Goal: Task Accomplishment & Management: Manage account settings

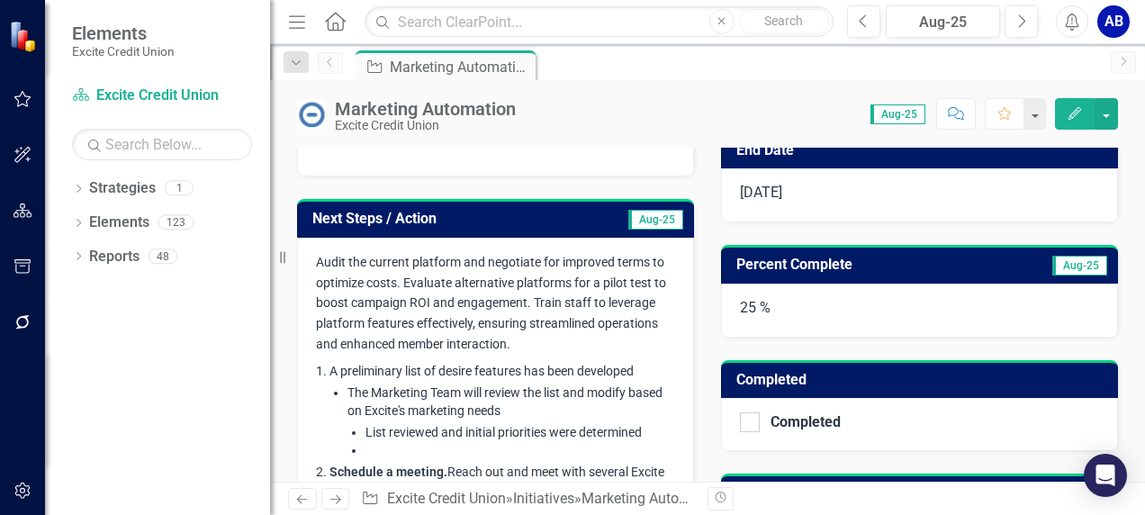
scroll to position [428, 0]
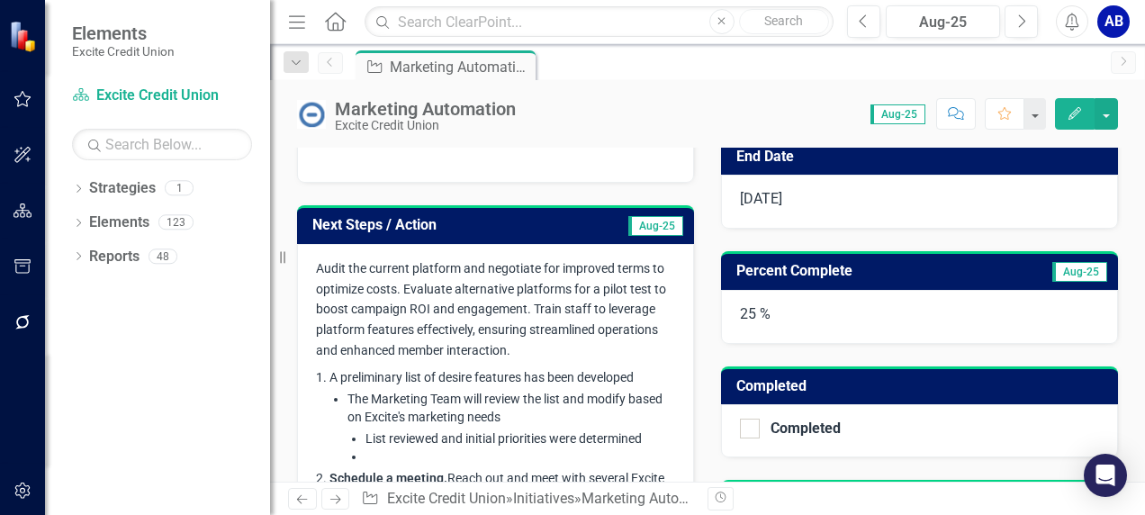
click at [642, 225] on span "Aug-25" at bounding box center [655, 226] width 55 height 20
click at [643, 225] on span "Aug-25" at bounding box center [655, 226] width 55 height 20
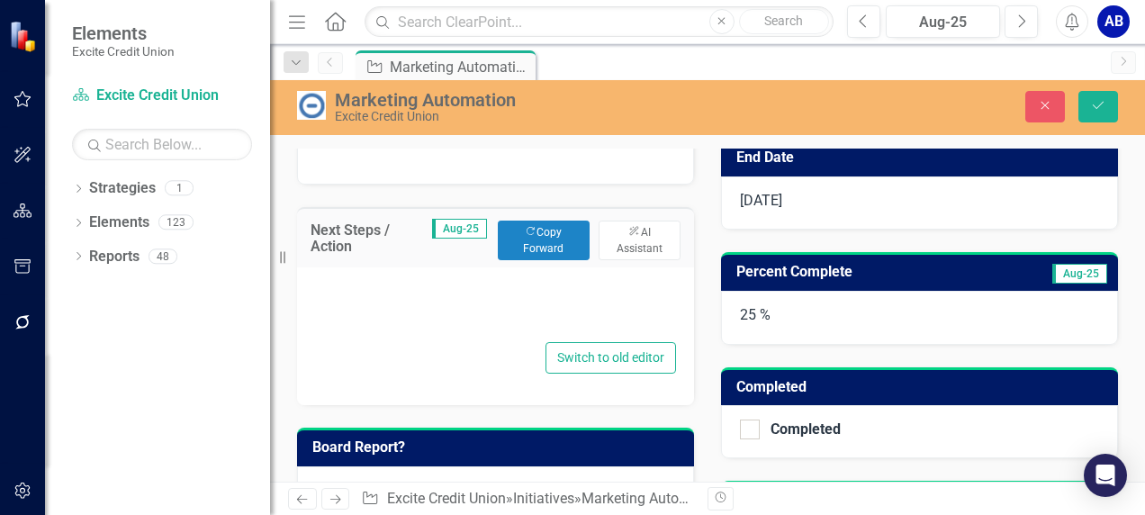
type textarea "<p><span style="font-size: 14px;">Audit the current platform and negotiate for …"
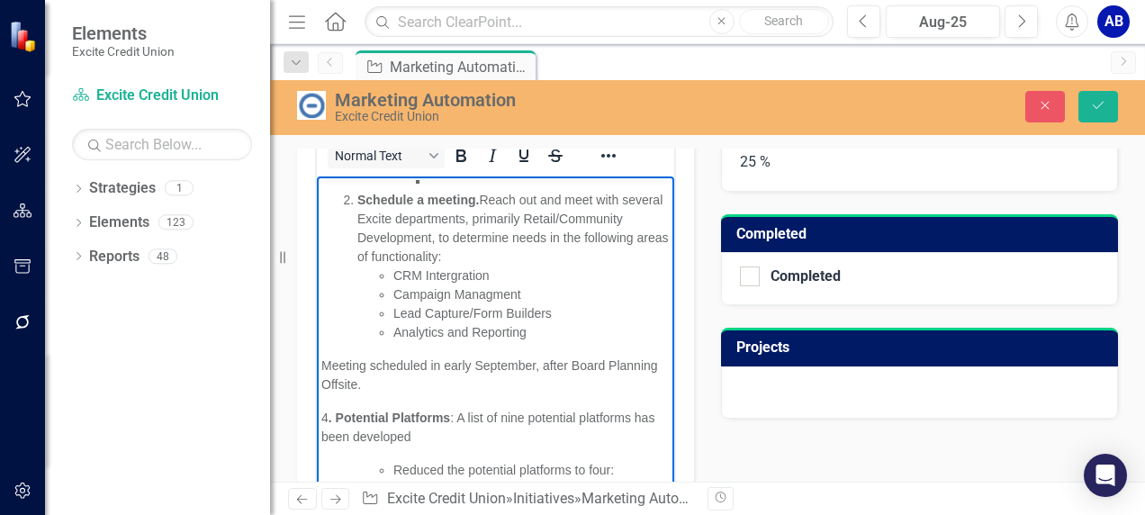
scroll to position [230, 0]
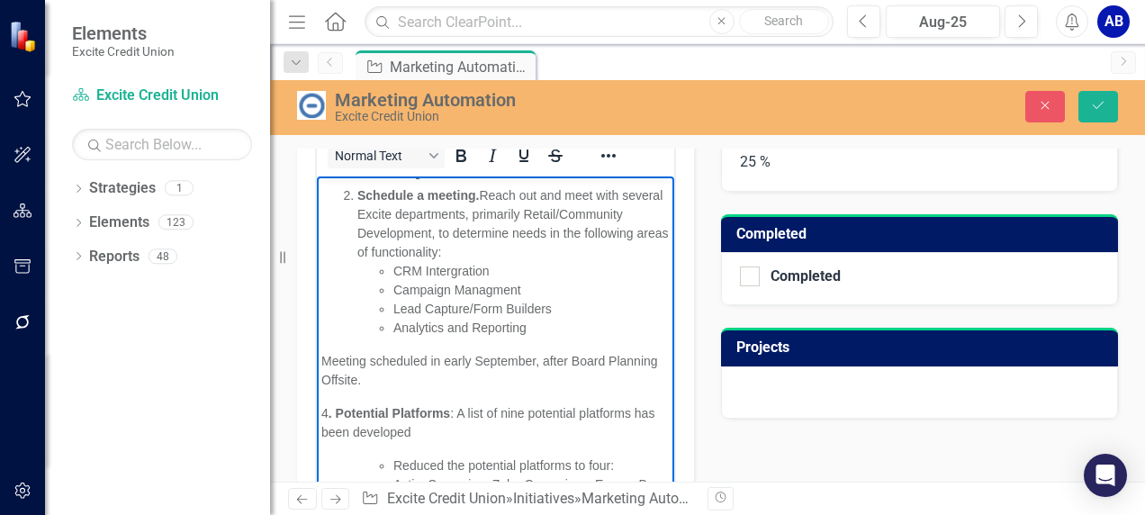
click at [319, 395] on body "Audit the current platform and negotiate for improved terms to optimize costs. …" at bounding box center [495, 292] width 357 height 695
click at [574, 379] on span "Meeting scheduled in early September, after Board Planning Offsite." at bounding box center [489, 369] width 337 height 33
click at [578, 375] on span "Meeting scheduled in early September, after Board Planning Offsite." at bounding box center [489, 369] width 337 height 33
drag, startPoint x: 578, startPoint y: 375, endPoint x: 483, endPoint y: 369, distance: 94.7
click at [483, 369] on p "Meeting scheduled in early September, after Board Planning Offsite." at bounding box center [495, 370] width 348 height 38
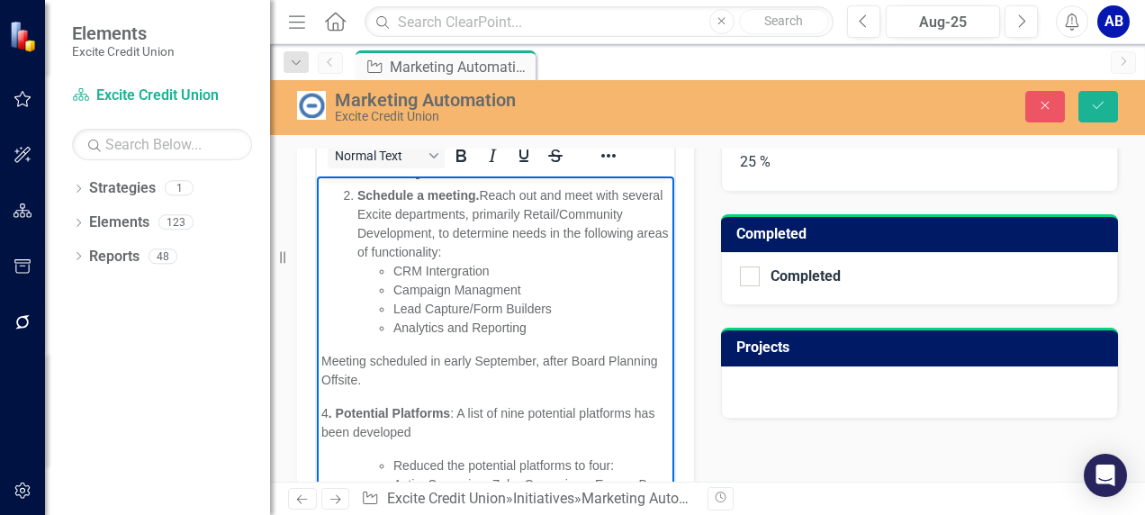
drag, startPoint x: 578, startPoint y: 379, endPoint x: 541, endPoint y: 426, distance: 59.6
click at [541, 426] on span "4 . Potential Platforms : A list of nine potential platforms has been developed" at bounding box center [487, 421] width 333 height 33
drag, startPoint x: 469, startPoint y: 377, endPoint x: 570, endPoint y: 377, distance: 101.7
click at [572, 379] on span "Meeting scheduled in early September, after Board Planning Offsite." at bounding box center [489, 369] width 337 height 33
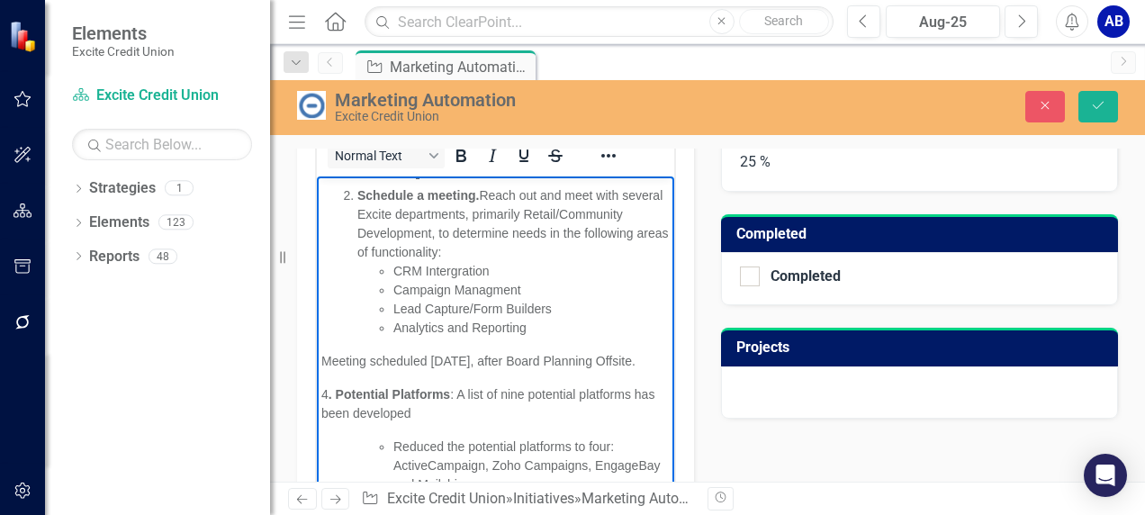
click at [319, 397] on body "Audit the current platform and negotiate for improved terms to optimize costs. …" at bounding box center [495, 283] width 357 height 676
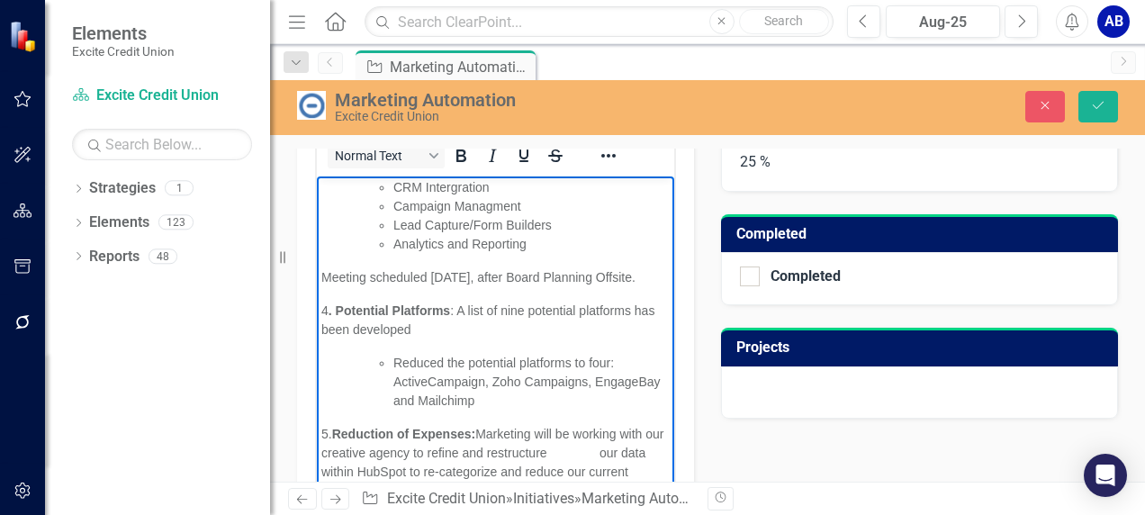
scroll to position [320, 0]
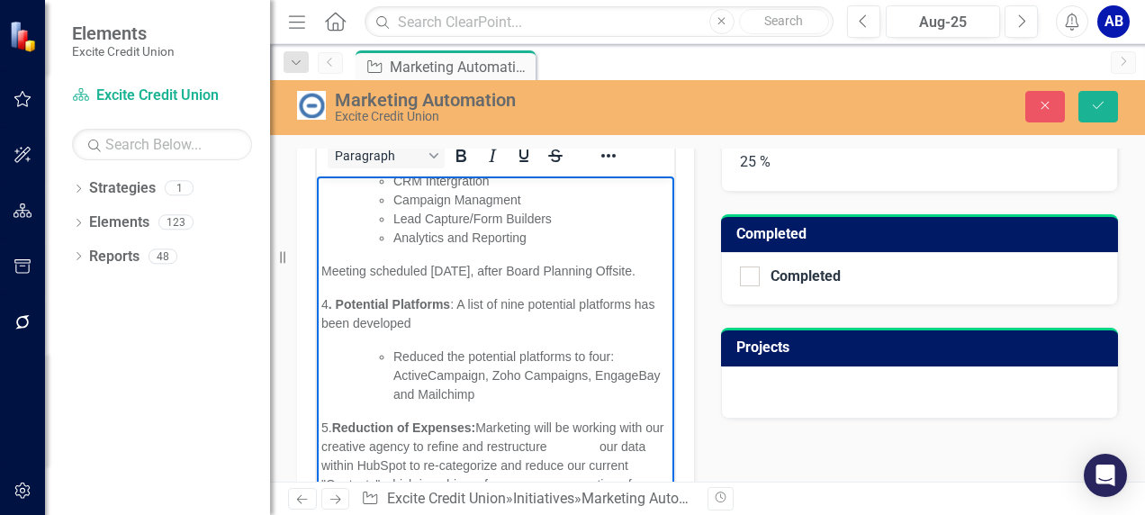
click at [547, 403] on li "Reduced the potential platforms to four: ActiveCampaign, Zoho Campaigns, Engage…" at bounding box center [531, 374] width 276 height 57
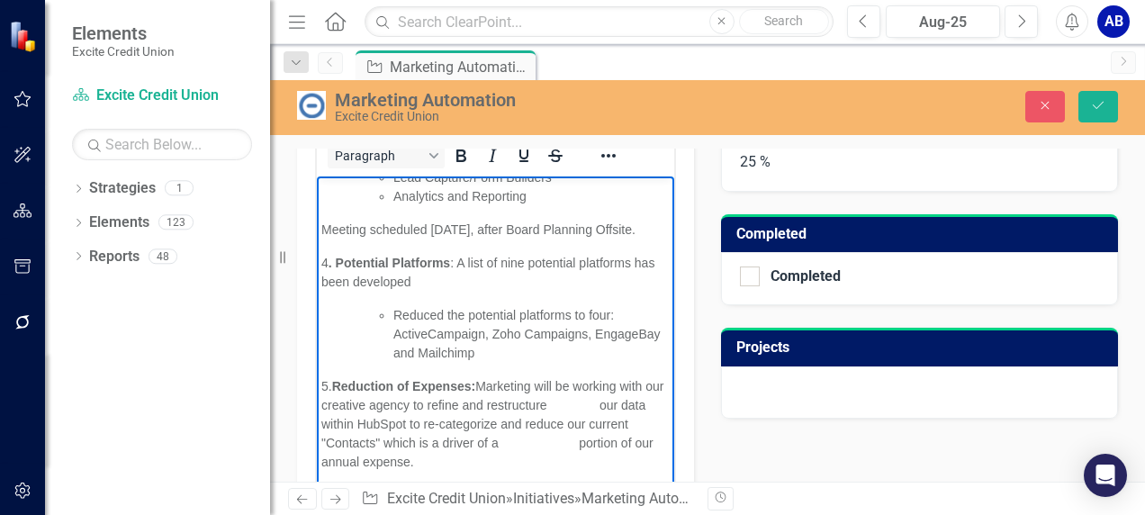
scroll to position [400, 0]
click at [579, 405] on span "5. Reduction of Expenses: Marketing will be working with our creative agency to…" at bounding box center [492, 423] width 342 height 90
click at [572, 405] on span "5. Reduction of Expenses: Marketing will be working with our creative agency to…" at bounding box center [492, 423] width 342 height 90
click at [510, 440] on span "5. Reduction of Expenses: Marketing will be working with our creative agency to…" at bounding box center [492, 423] width 342 height 90
click at [506, 442] on span "5. Reduction of Expenses: Marketing will be working with our creative agency to…" at bounding box center [492, 423] width 342 height 90
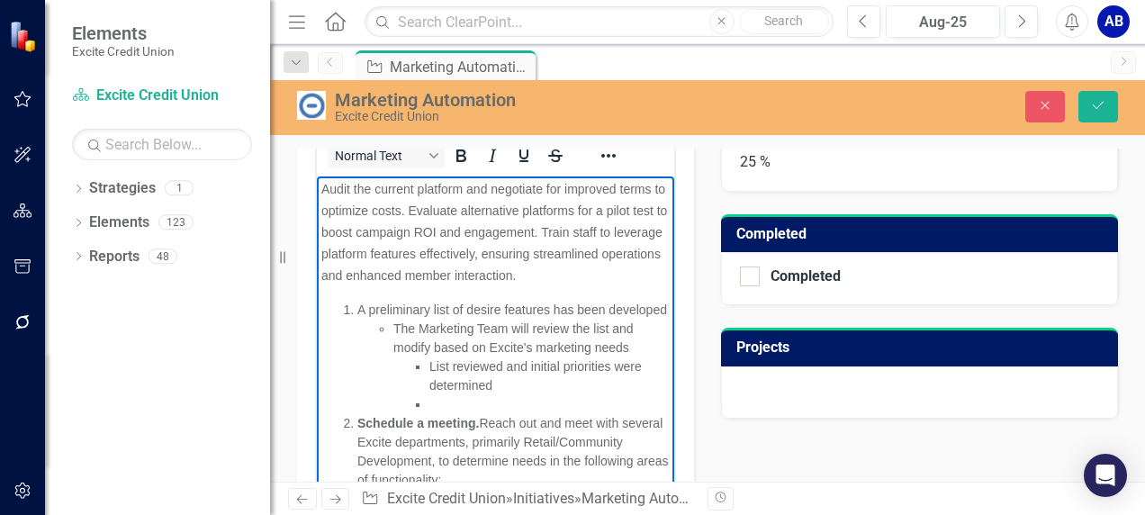
scroll to position [0, 0]
drag, startPoint x: 656, startPoint y: 414, endPoint x: 998, endPoint y: 407, distance: 342.0
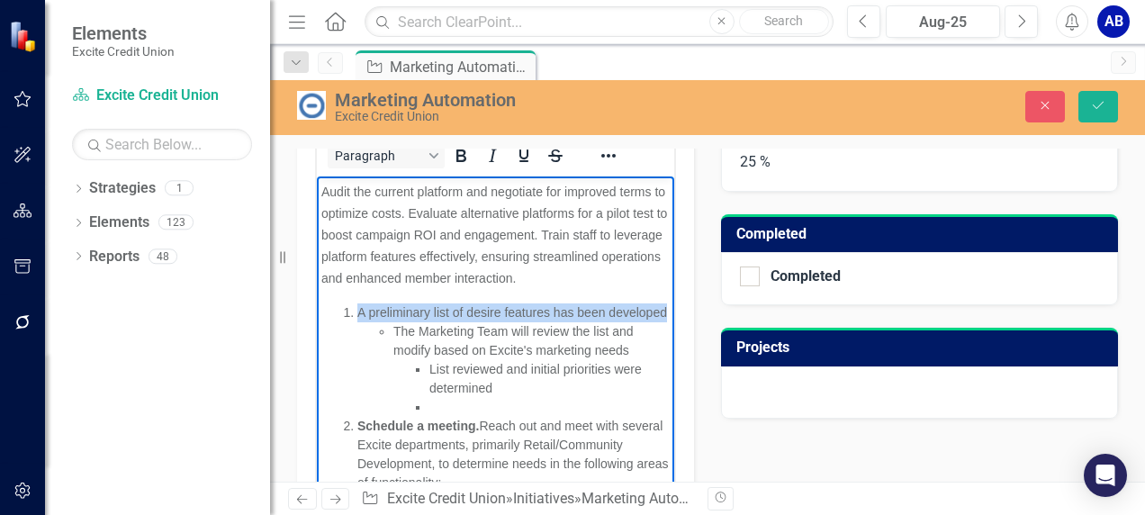
drag, startPoint x: 360, startPoint y: 310, endPoint x: 438, endPoint y: 328, distance: 80.3
click at [438, 328] on li "A preliminary list of desire features has been developed The Marketing Team wil…" at bounding box center [513, 358] width 312 height 113
drag, startPoint x: 459, startPoint y: 153, endPoint x: 471, endPoint y: 169, distance: 20.5
click at [460, 153] on icon "Bold" at bounding box center [461, 156] width 22 height 22
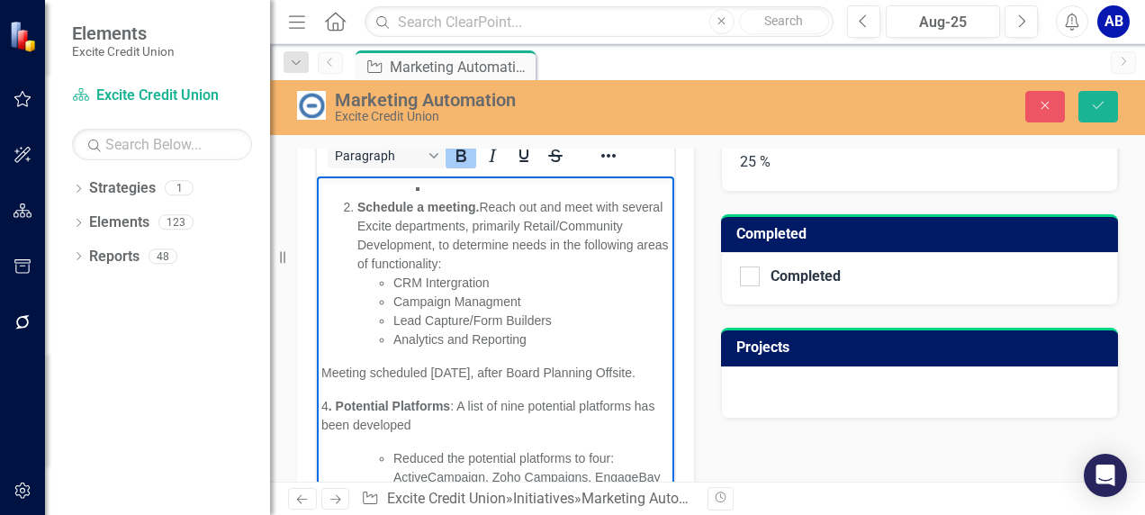
scroll to position [400, 0]
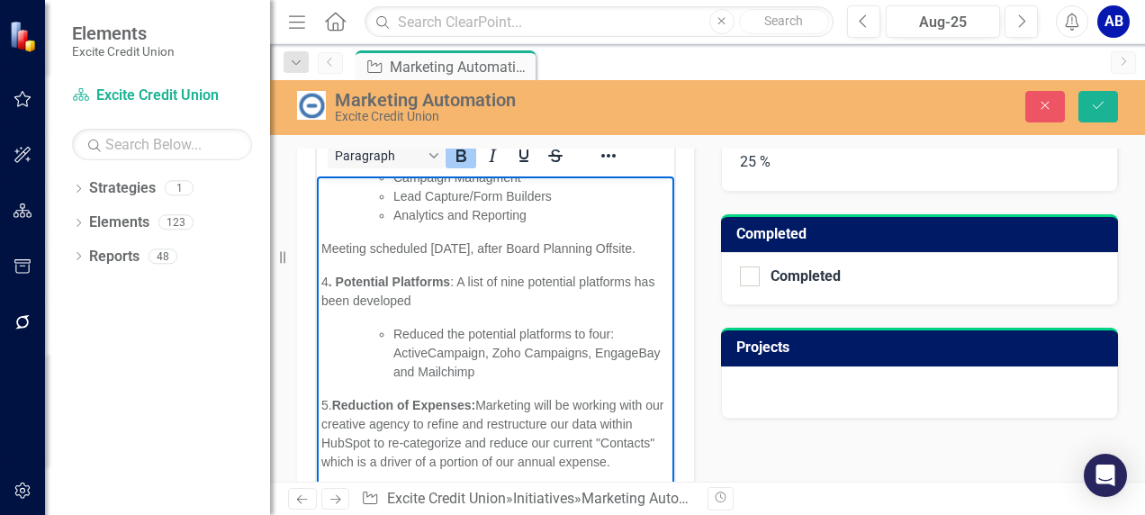
drag, startPoint x: 654, startPoint y: 298, endPoint x: 1008, endPoint y: 667, distance: 511.0
click at [385, 462] on p "5. Reduction of Expenses: Marketing will be working with our creative agency to…" at bounding box center [495, 433] width 348 height 76
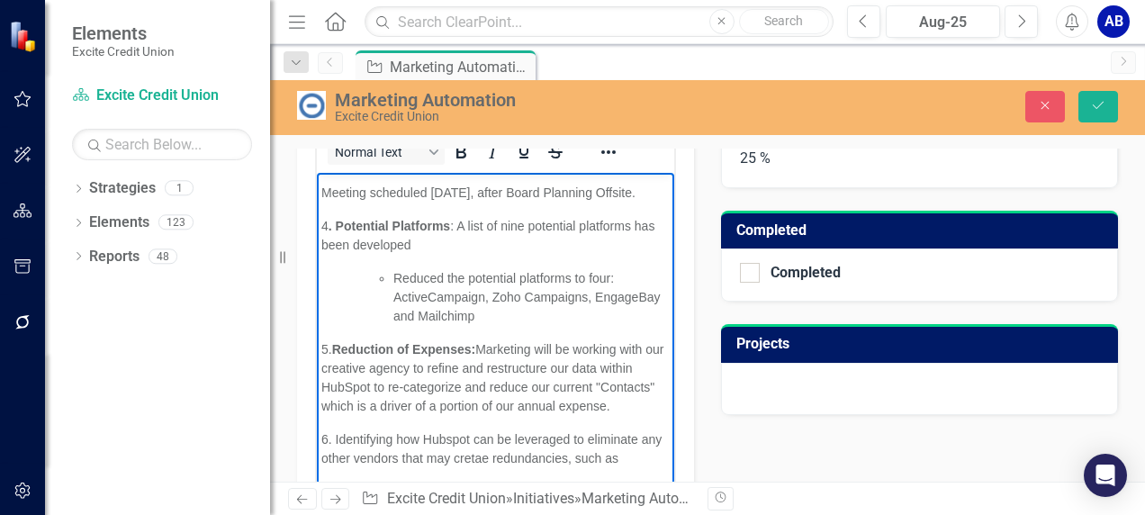
scroll to position [448, 0]
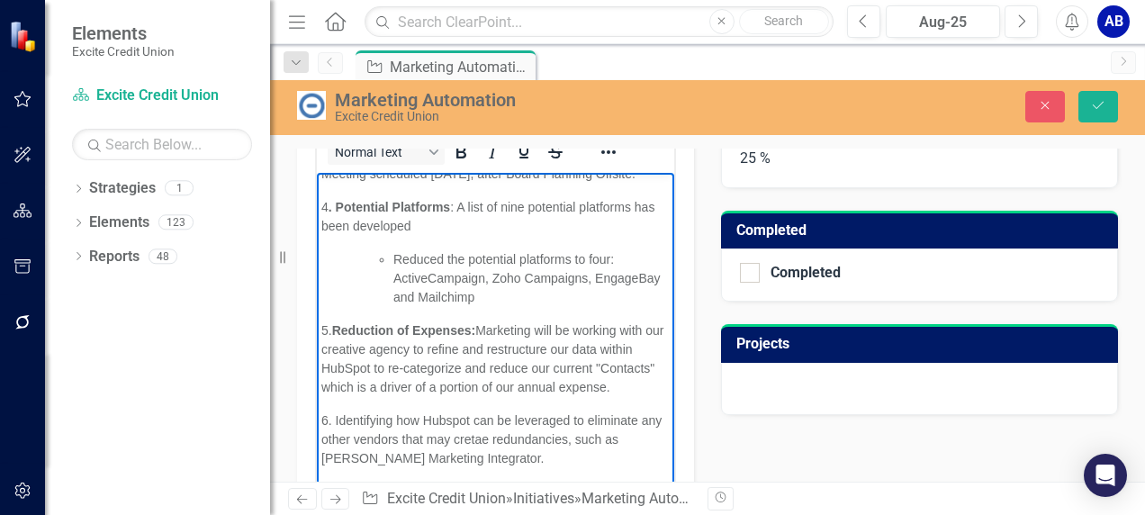
drag, startPoint x: 491, startPoint y: 449, endPoint x: 498, endPoint y: 460, distance: 13.0
click at [498, 460] on span "6. Identifying how Hubspot can be leveraged to eliminate any other vendors that…" at bounding box center [491, 438] width 340 height 52
click at [337, 439] on span "6. Identifying how HubSpot can be leveraged to eliminate any other vendors that…" at bounding box center [492, 438] width 343 height 52
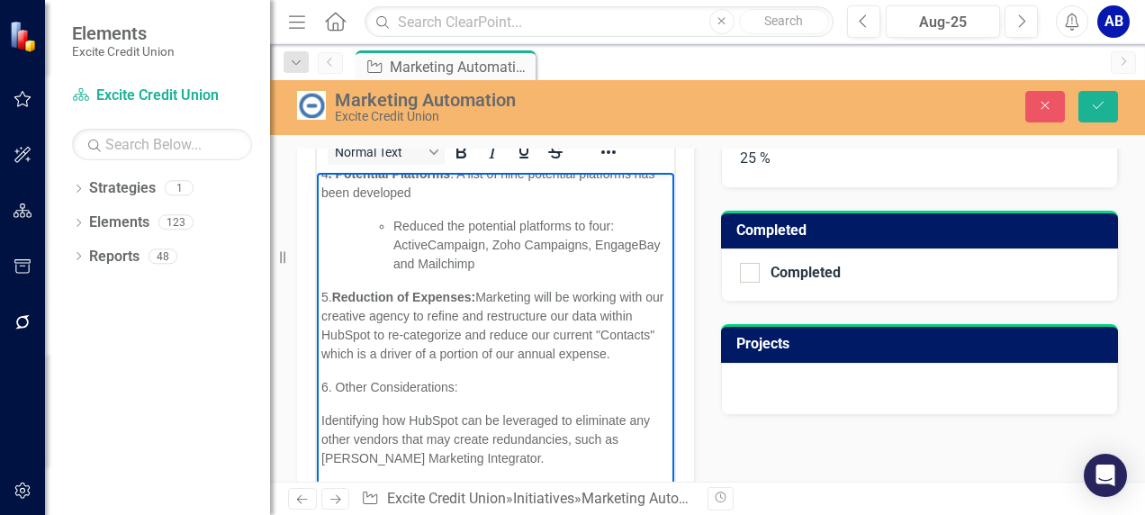
scroll to position [473, 0]
drag, startPoint x: 663, startPoint y: 382, endPoint x: 1146, endPoint y: 552, distance: 511.9
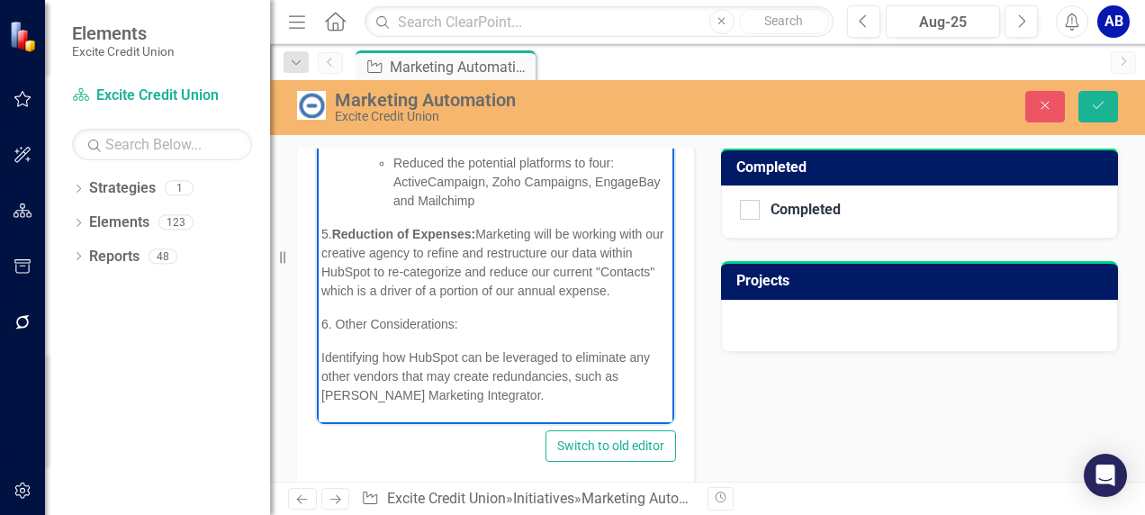
scroll to position [504, 0]
drag, startPoint x: 659, startPoint y: 214, endPoint x: 997, endPoint y: 525, distance: 459.8
click at [498, 393] on p "*Identifying how HubSpot can be leveraged to eliminate any other vendors that m…" at bounding box center [495, 375] width 348 height 57
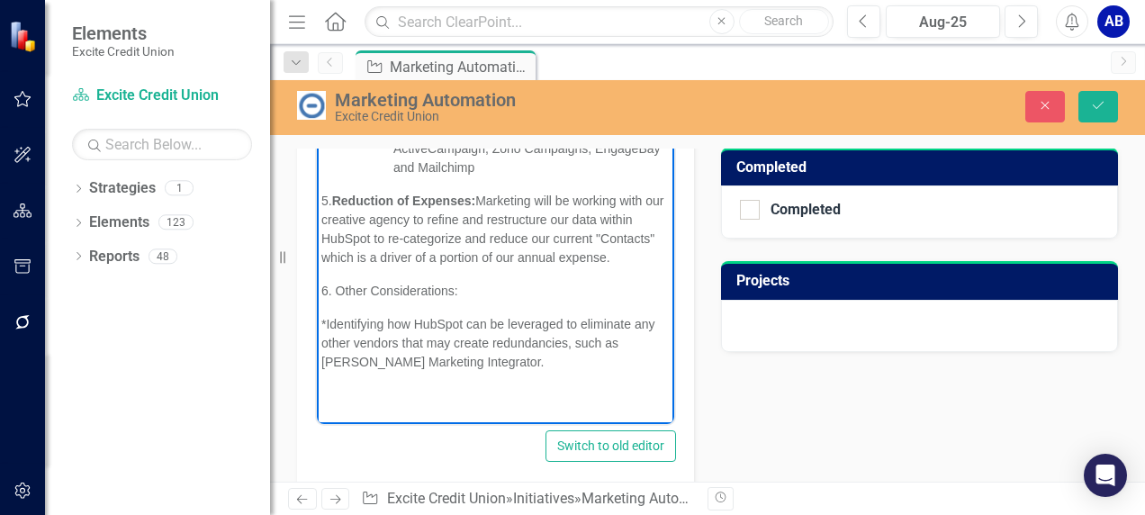
scroll to position [518, 0]
drag, startPoint x: 344, startPoint y: 310, endPoint x: 460, endPoint y: 310, distance: 116.1
click at [460, 300] on p "6. Other Considerations:" at bounding box center [495, 290] width 348 height 19
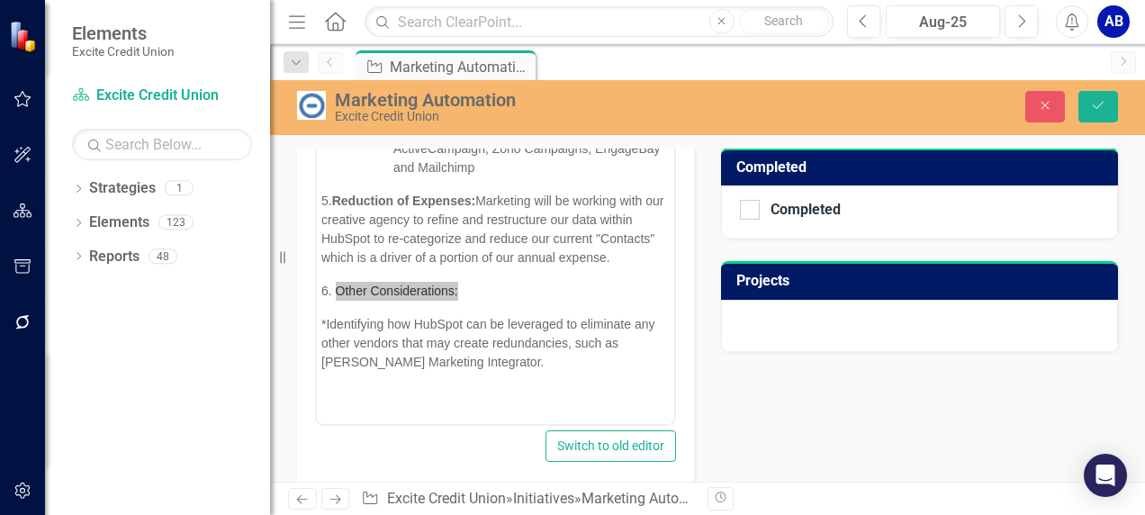
drag, startPoint x: 112, startPoint y: 198, endPoint x: 771, endPoint y: 458, distance: 709.0
click at [771, 458] on div "Analysis Aug-25 Enhance or replace marketing automation platform to reduce expe…" at bounding box center [707, 314] width 848 height 1066
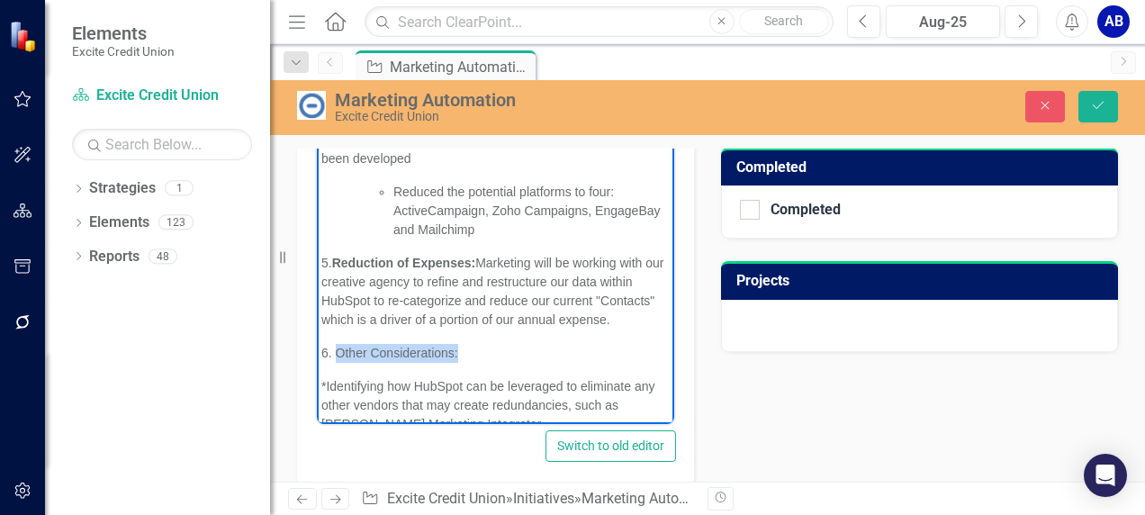
scroll to position [536, 0]
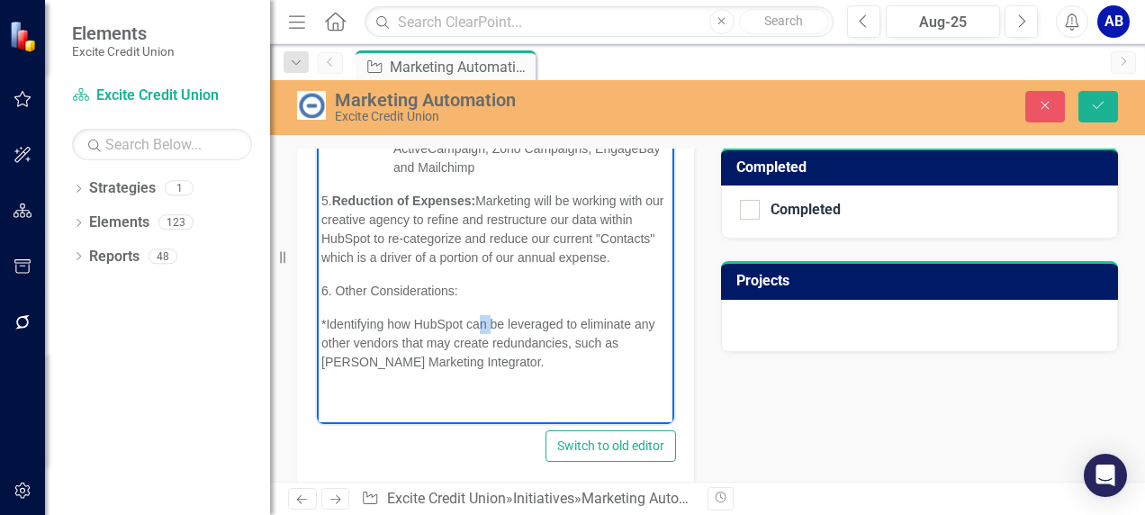
drag, startPoint x: 475, startPoint y: 319, endPoint x: 488, endPoint y: 319, distance: 12.6
click at [488, 319] on span "*Identifying how HubSpot can be leveraged to eliminate any other vendors that m…" at bounding box center [487, 342] width 333 height 52
click at [504, 358] on p "*Identifying how HubSpot could be leveraged to eliminate any other vendors that…" at bounding box center [495, 342] width 348 height 57
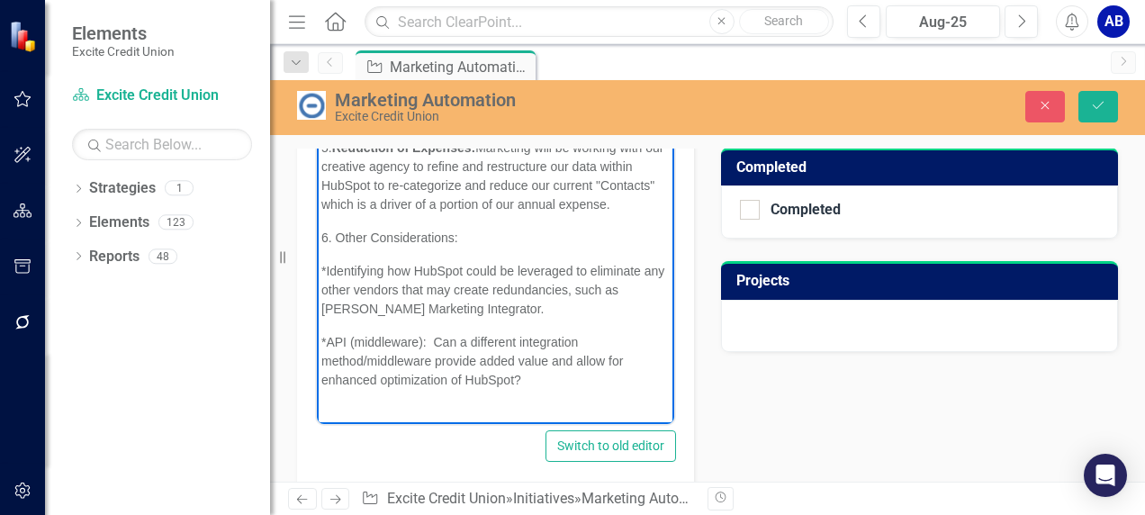
scroll to position [608, 0]
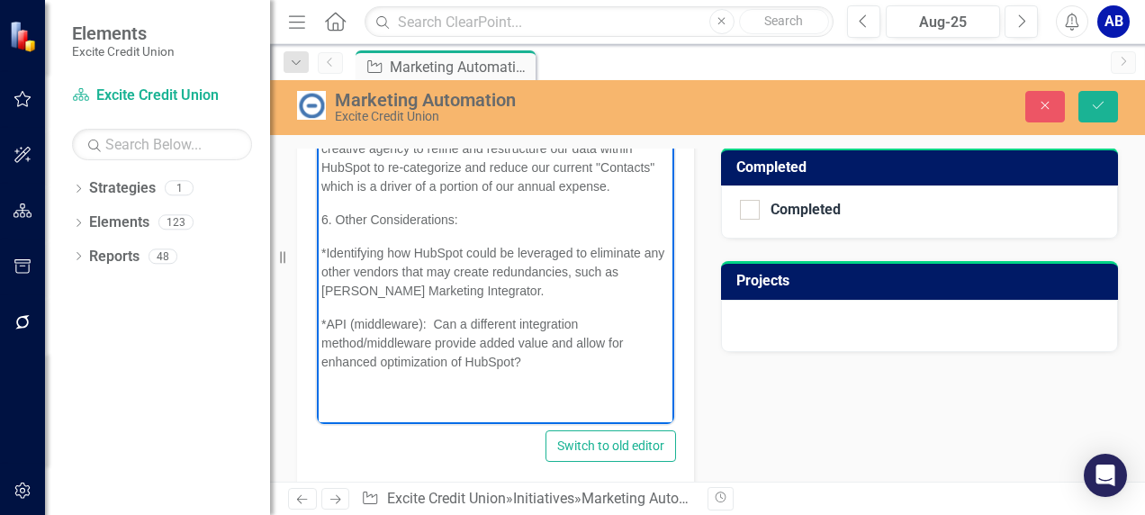
drag, startPoint x: 659, startPoint y: 370, endPoint x: 979, endPoint y: 557, distance: 371.0
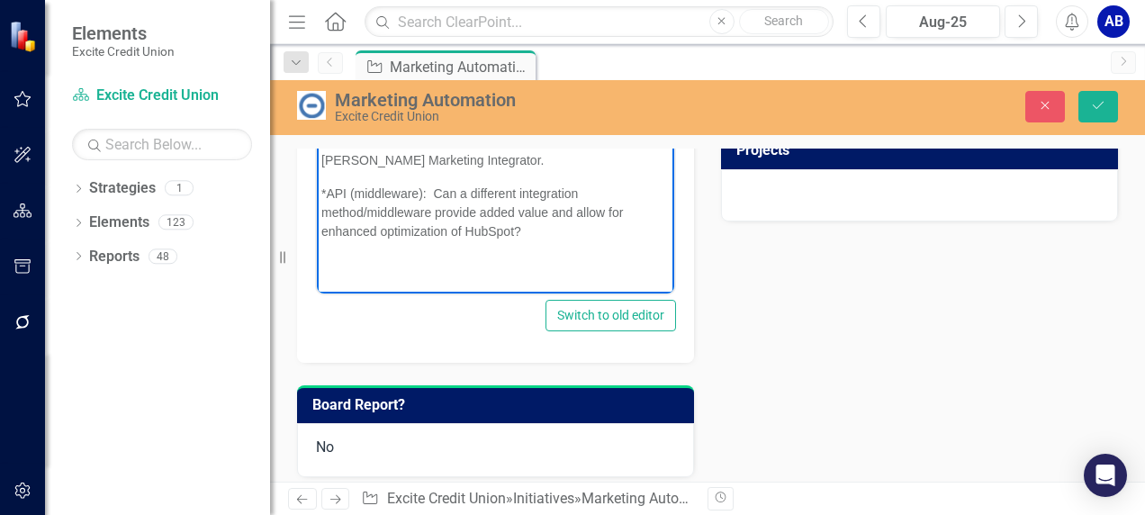
scroll to position [800, 0]
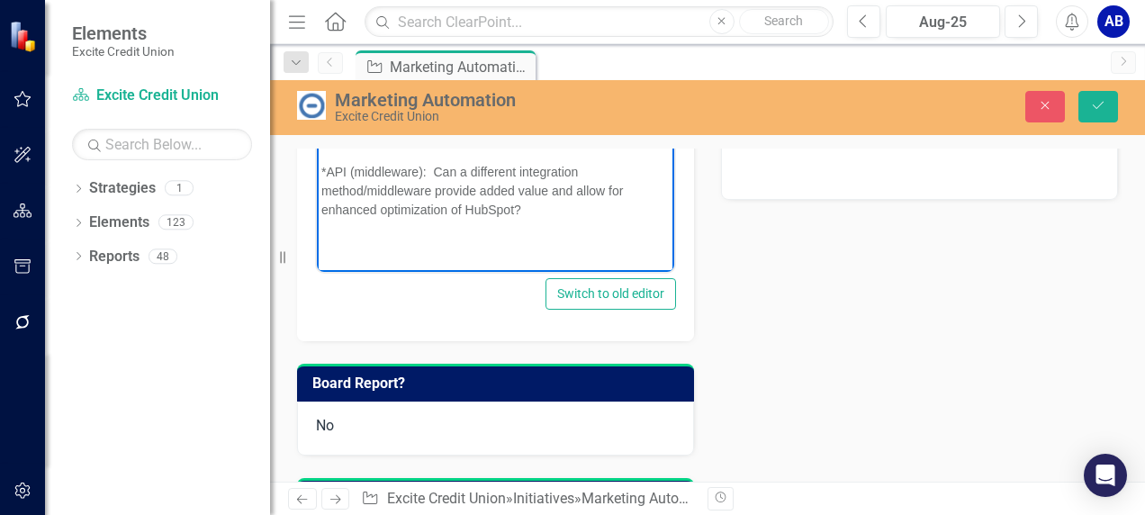
click at [837, 357] on div "Analysis Aug-25 Enhance or replace marketing automation platform to reduce expe…" at bounding box center [707, 162] width 848 height 1066
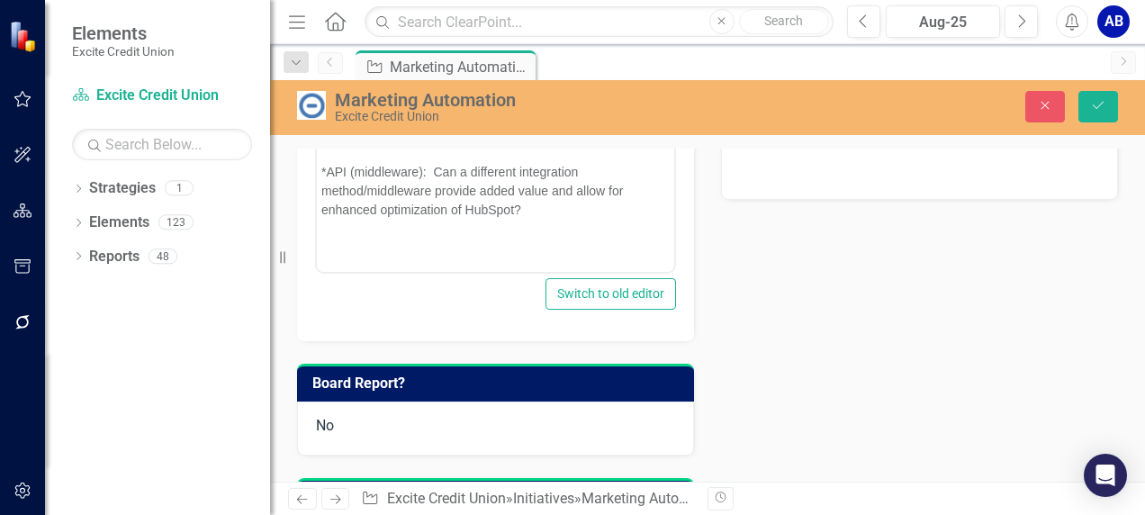
click at [579, 292] on button "Switch to old editor" at bounding box center [610, 293] width 130 height 31
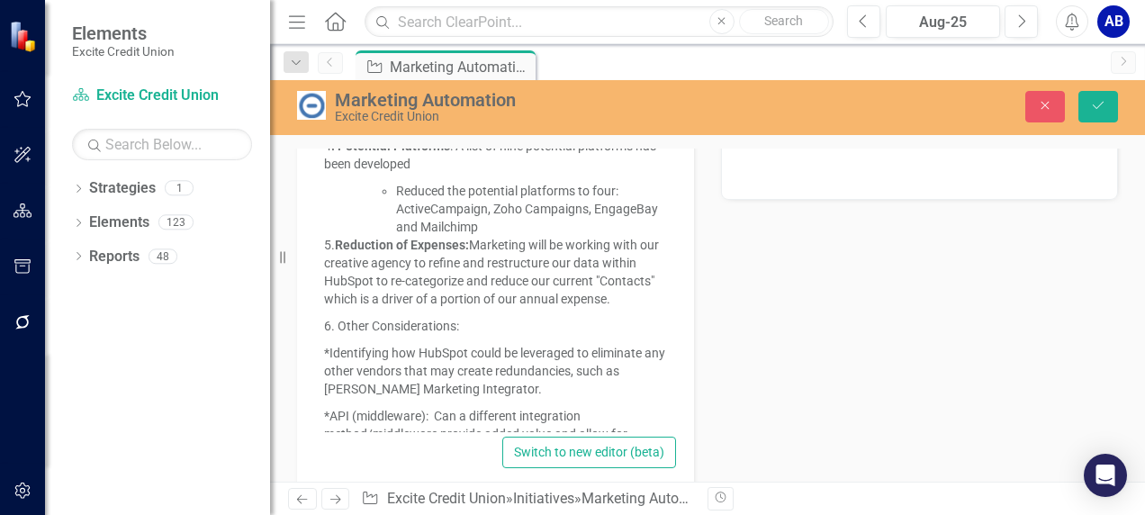
scroll to position [0, 0]
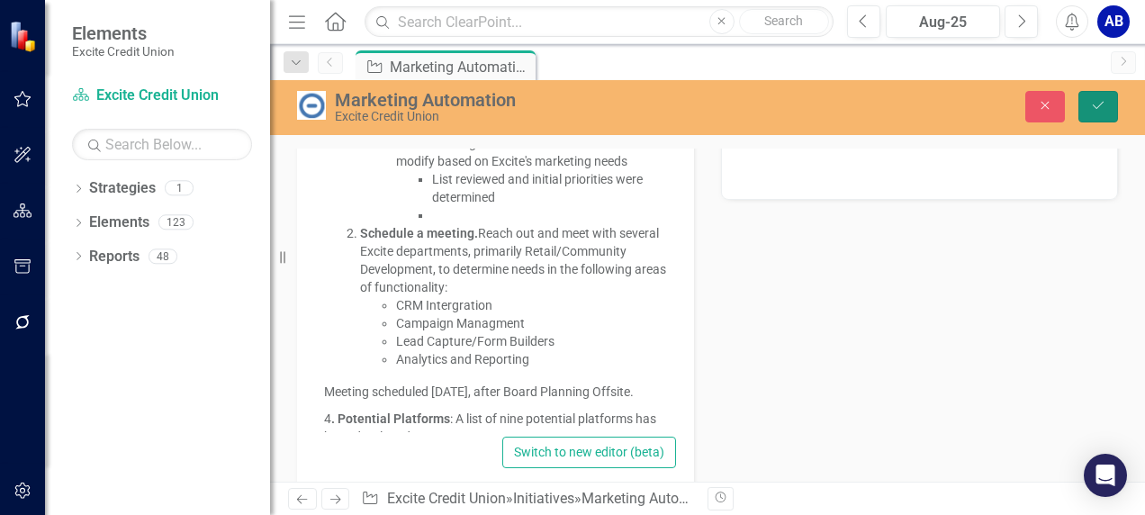
click at [1091, 106] on icon "Save" at bounding box center [1098, 105] width 16 height 13
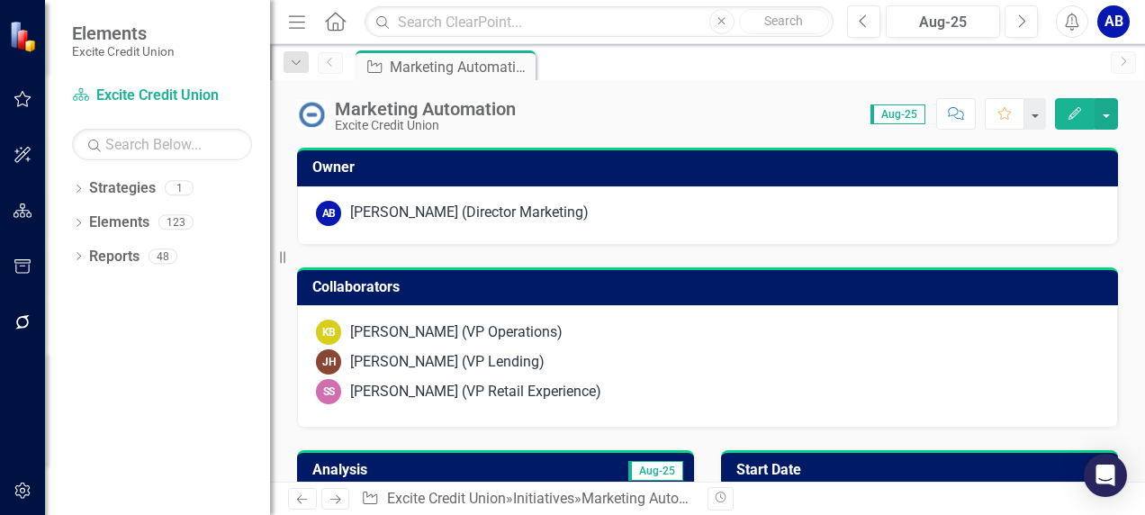
click at [7, 89] on button "button" at bounding box center [23, 100] width 40 height 38
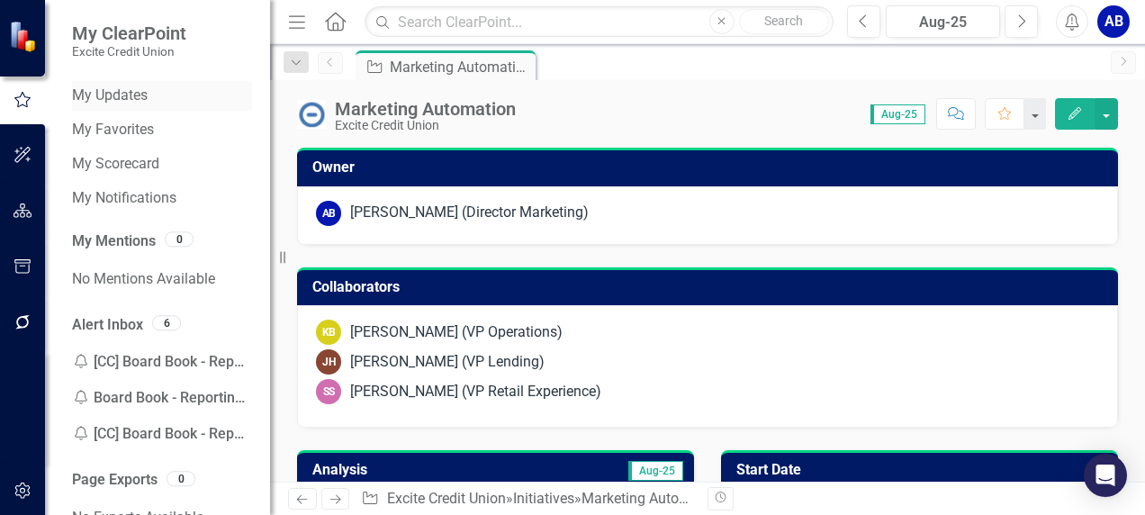
click at [112, 97] on link "My Updates" at bounding box center [162, 95] width 180 height 21
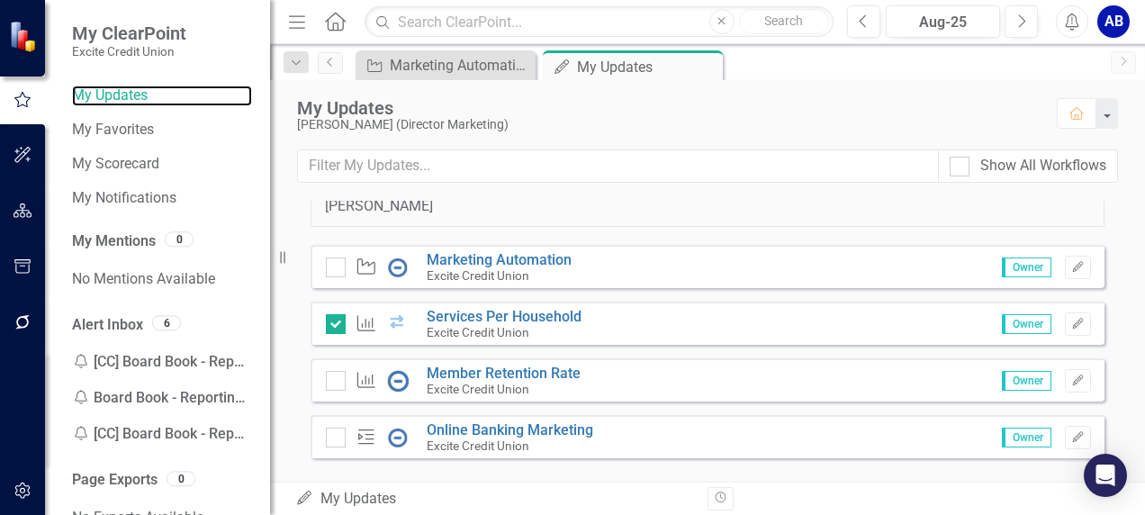
scroll to position [232, 0]
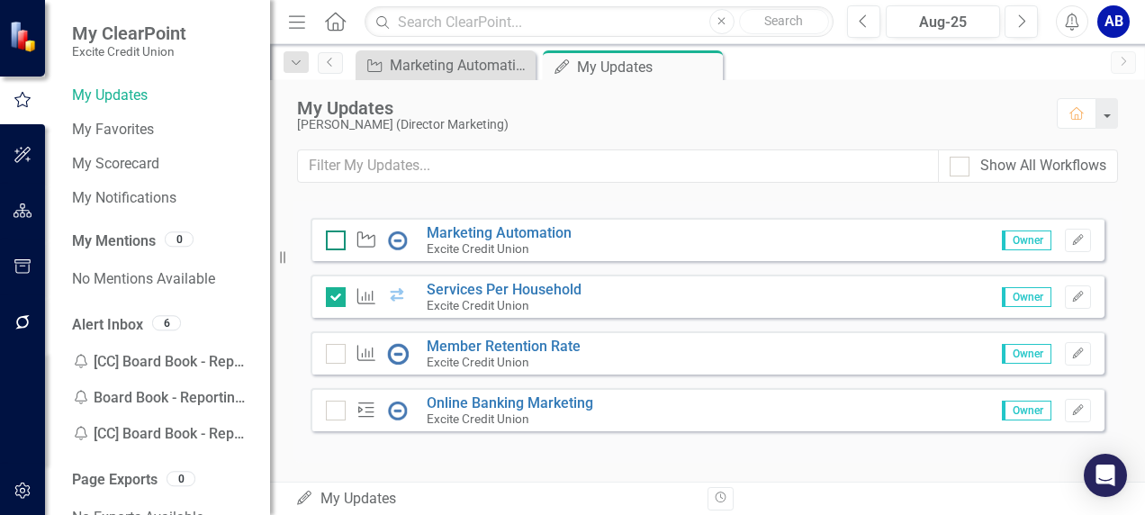
click at [331, 238] on input "checkbox" at bounding box center [332, 236] width 12 height 12
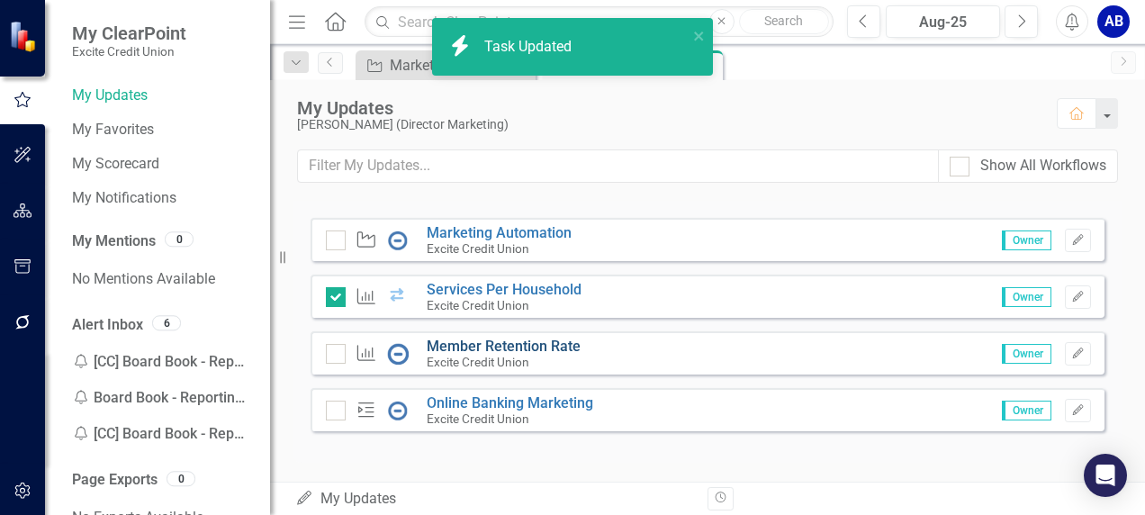
checkbox input "true"
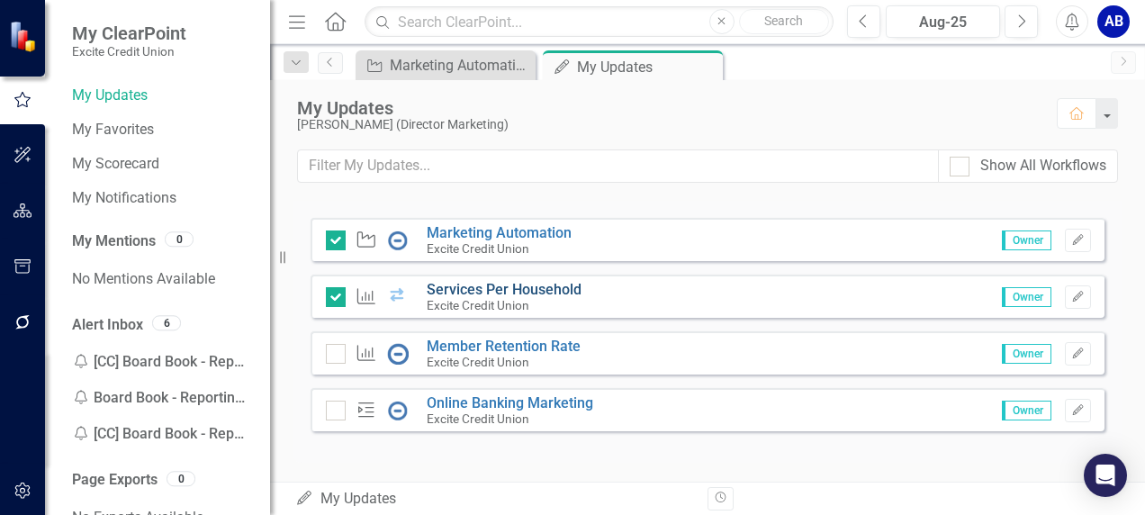
click at [519, 286] on link "Services Per Household" at bounding box center [504, 289] width 155 height 17
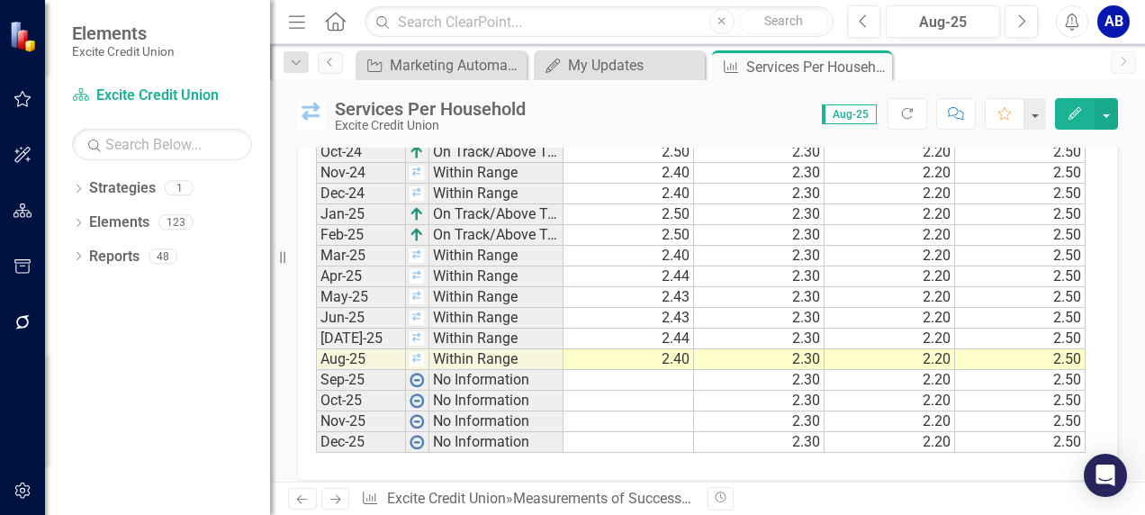
scroll to position [2086, 0]
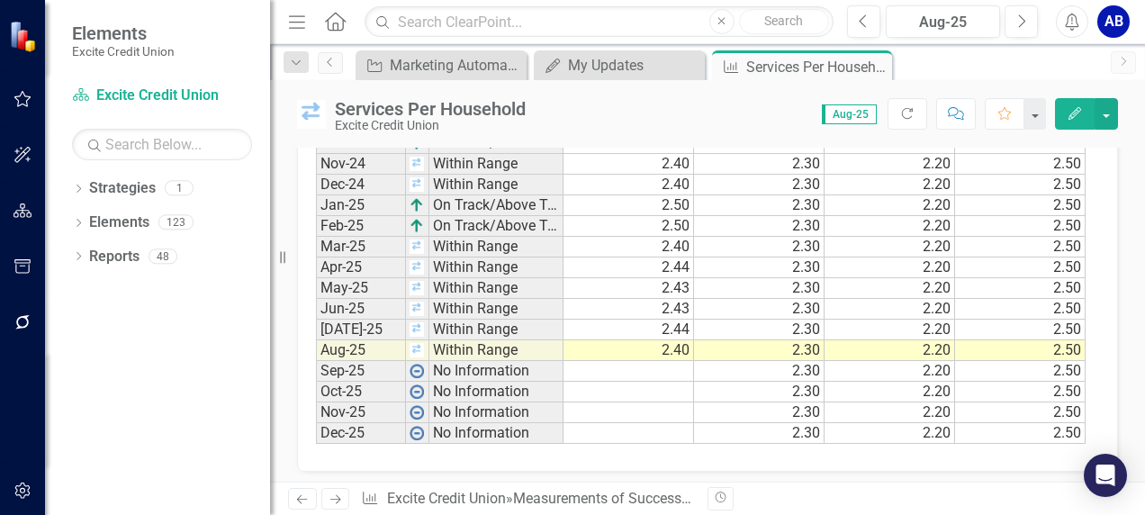
click at [678, 340] on td "2.40" at bounding box center [628, 350] width 130 height 21
click at [684, 340] on td "2.40" at bounding box center [628, 350] width 130 height 21
click at [682, 338] on textarea "2.4" at bounding box center [627, 345] width 131 height 22
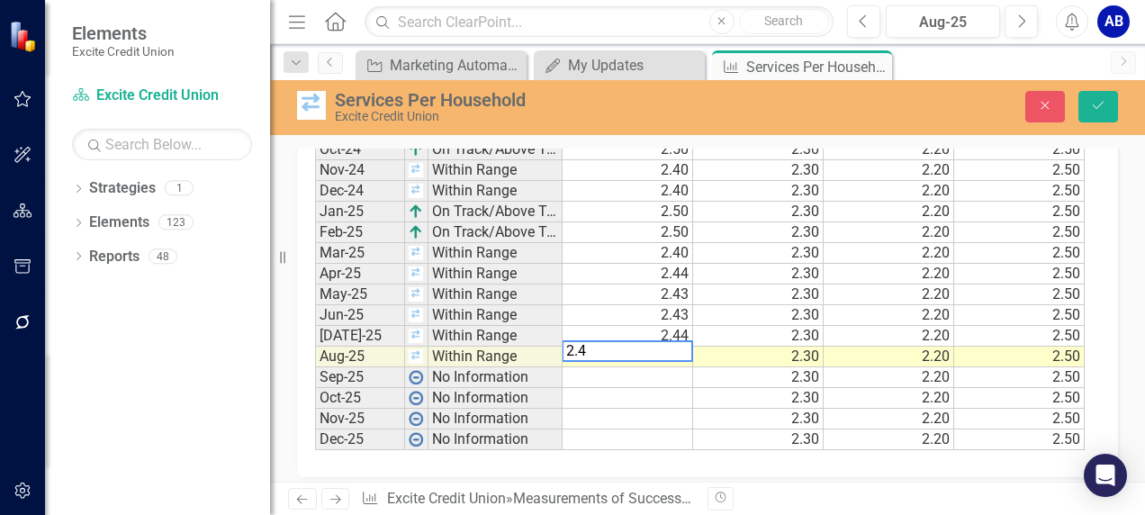
click at [682, 340] on textarea "2.4" at bounding box center [626, 351] width 131 height 22
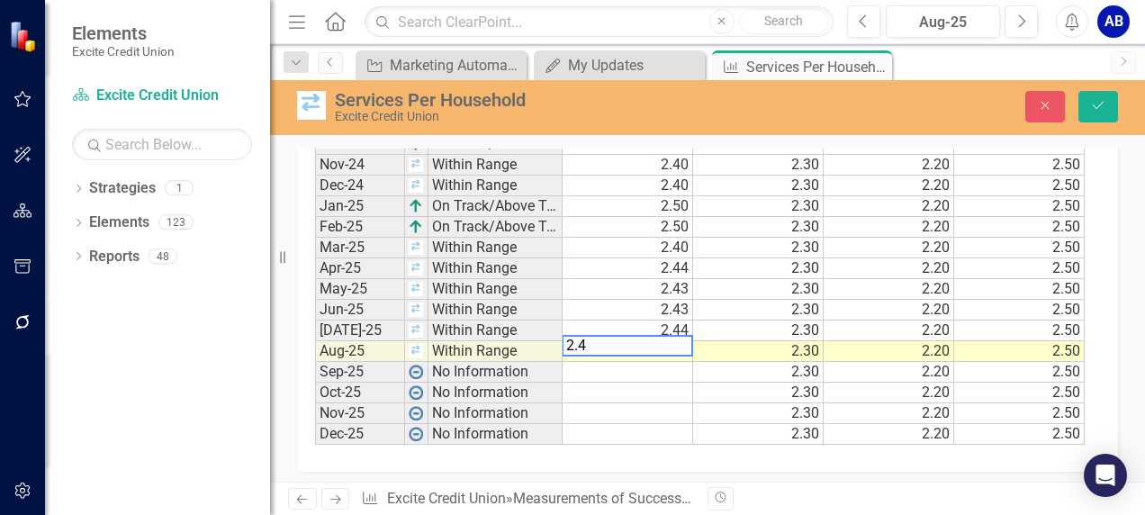
drag, startPoint x: 582, startPoint y: 324, endPoint x: 611, endPoint y: 340, distance: 33.0
click at [588, 327] on td "2.44" at bounding box center [627, 330] width 130 height 21
click at [687, 341] on td "2.40" at bounding box center [627, 351] width 130 height 21
click at [677, 341] on td "2.40" at bounding box center [627, 351] width 130 height 21
click at [678, 341] on td "2.40" at bounding box center [627, 351] width 130 height 21
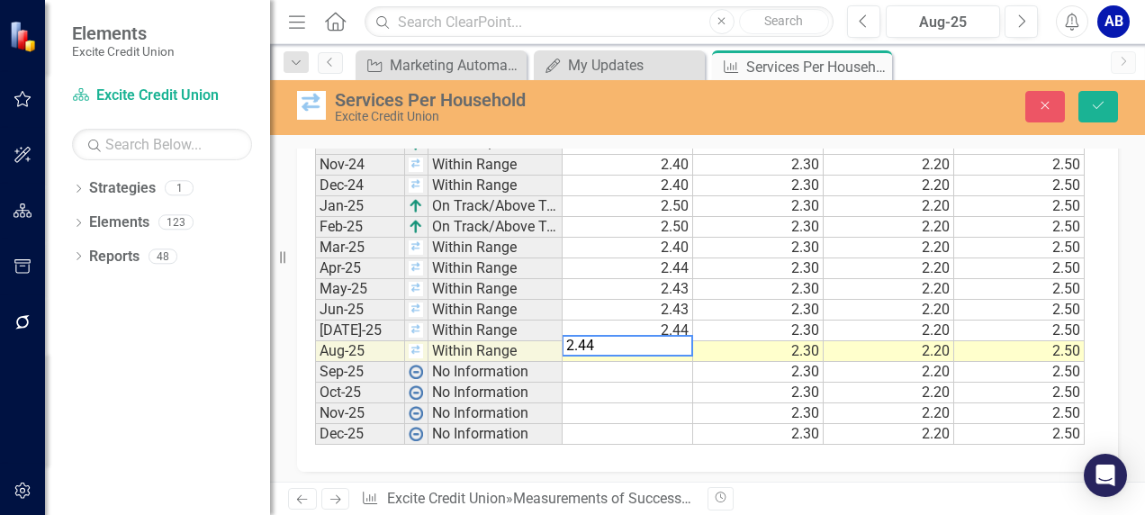
type textarea "2.44"
click at [655, 458] on div "Period Status Actual Benchmark Low High Jan-24 Within Range 2.40 2.20 2.20 2.50…" at bounding box center [707, 192] width 821 height 559
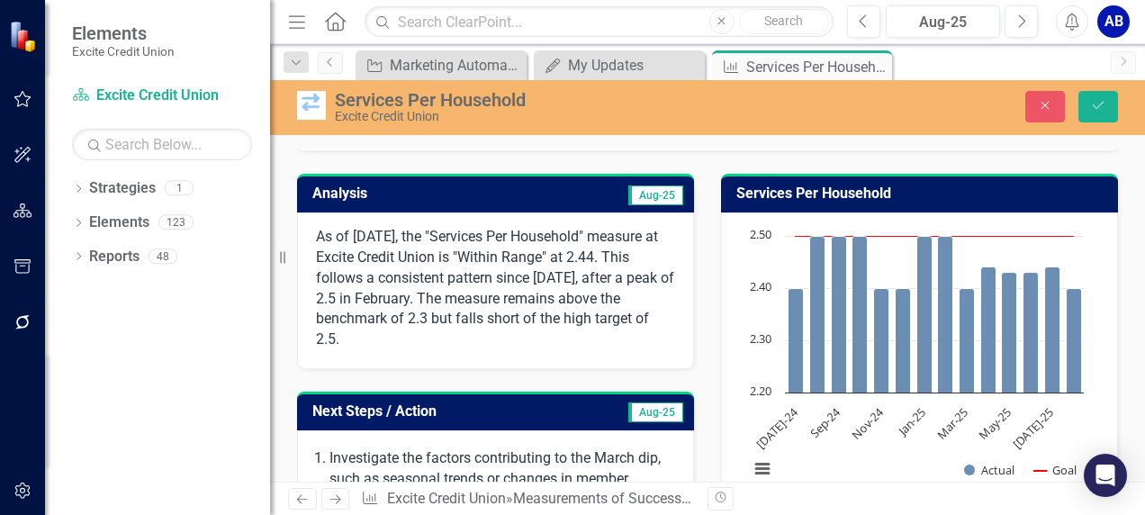
scroll to position [204, 0]
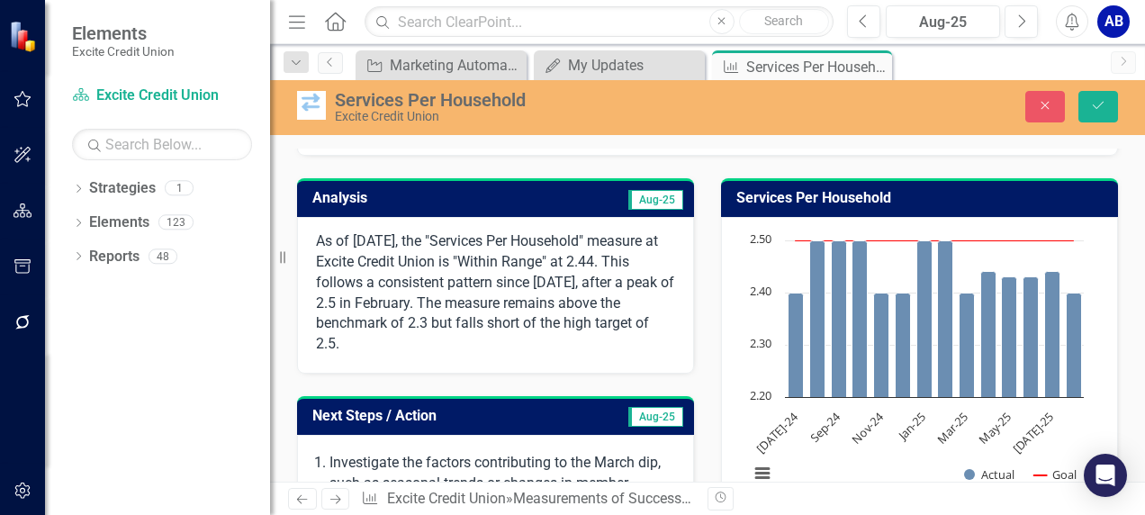
click at [651, 196] on span "Aug-25" at bounding box center [655, 200] width 55 height 20
click at [653, 202] on span "Aug-25" at bounding box center [655, 200] width 55 height 20
click at [651, 200] on span "Aug-25" at bounding box center [655, 200] width 55 height 20
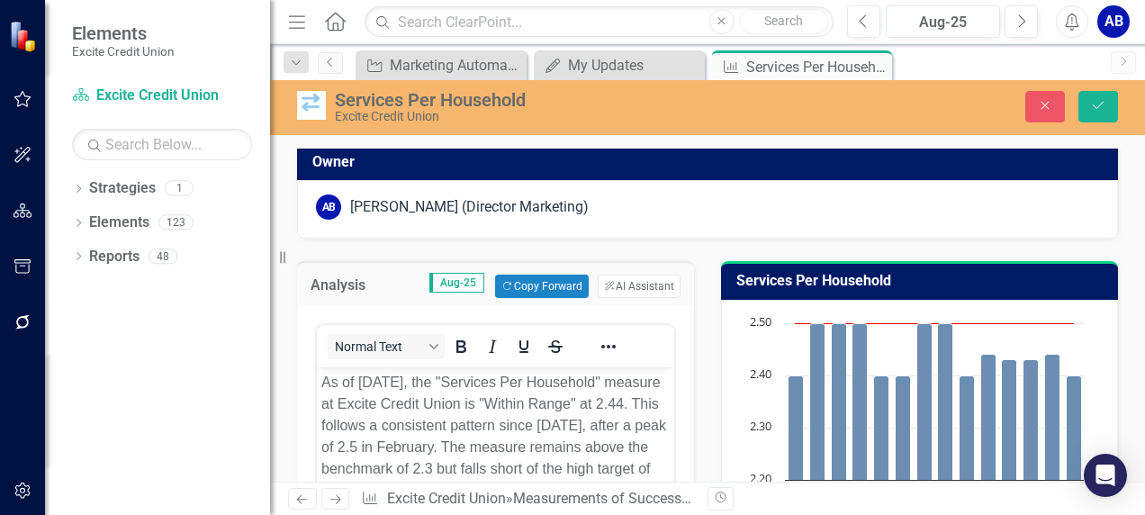
scroll to position [166, 0]
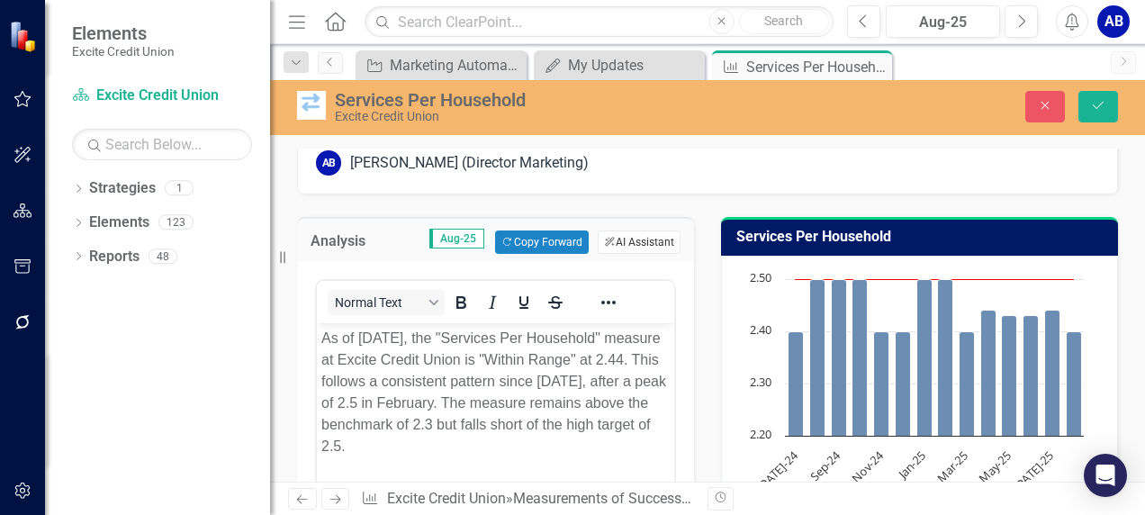
click at [618, 236] on button "ClearPoint AI AI Assistant" at bounding box center [638, 241] width 83 height 23
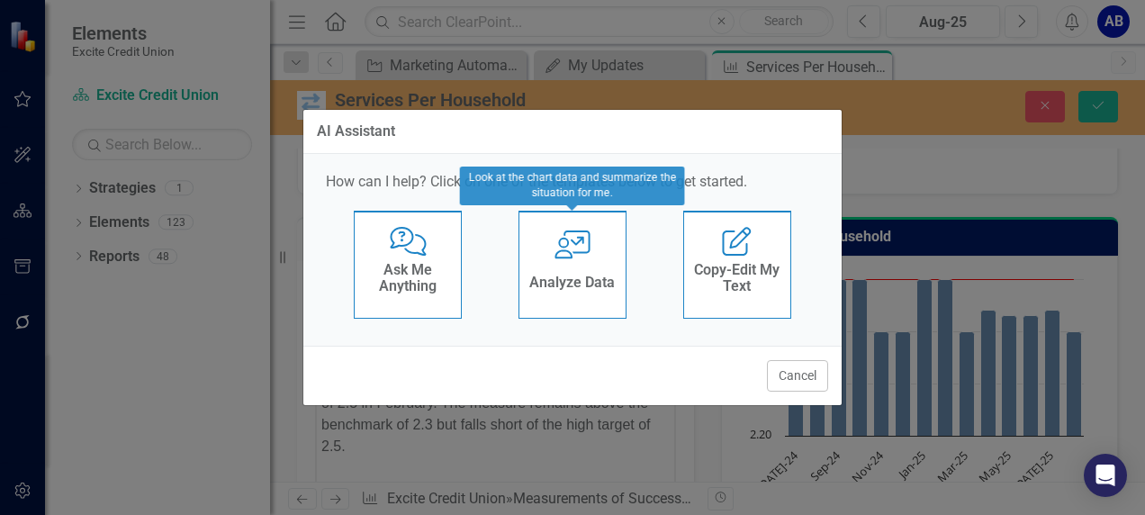
click at [596, 283] on h4 "Analyze Data" at bounding box center [571, 282] width 85 height 16
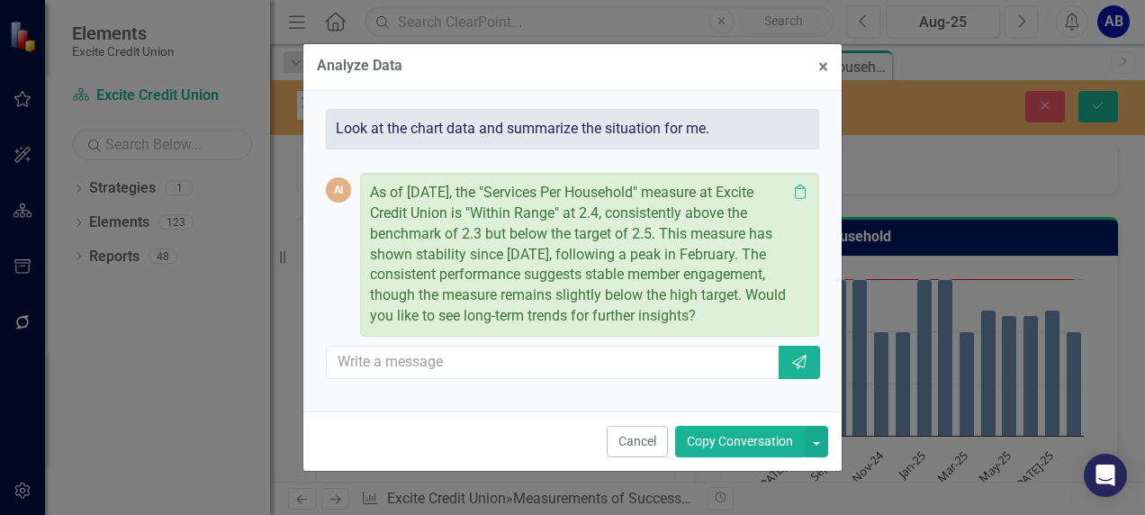
drag, startPoint x: 514, startPoint y: 303, endPoint x: 541, endPoint y: 326, distance: 35.1
click at [541, 326] on p "As of [DATE], the "Services Per Household" measure at Excite Credit Union is "W…" at bounding box center [578, 255] width 417 height 144
click at [719, 439] on button "Copy Conversation" at bounding box center [740, 441] width 130 height 31
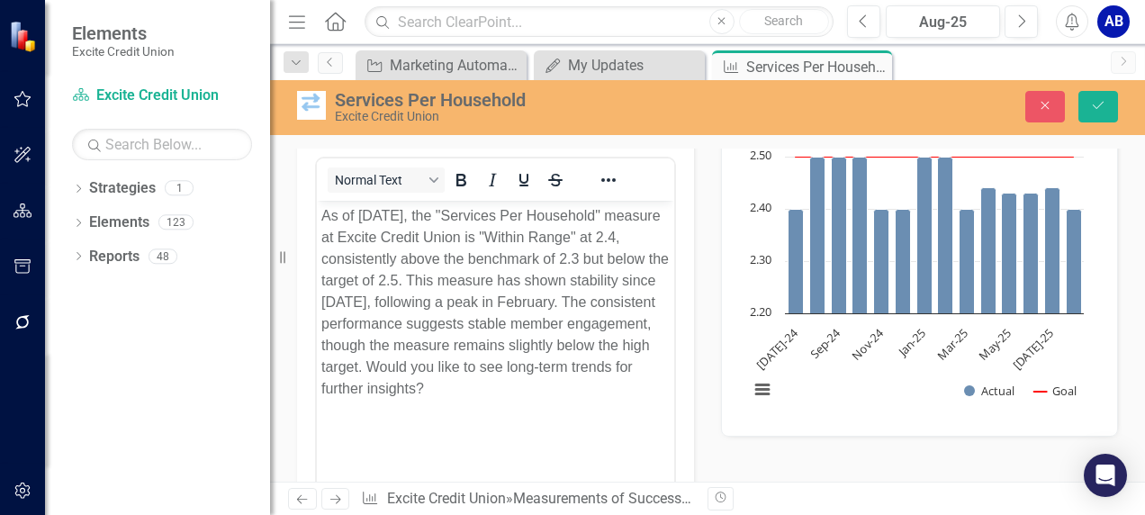
scroll to position [337, 0]
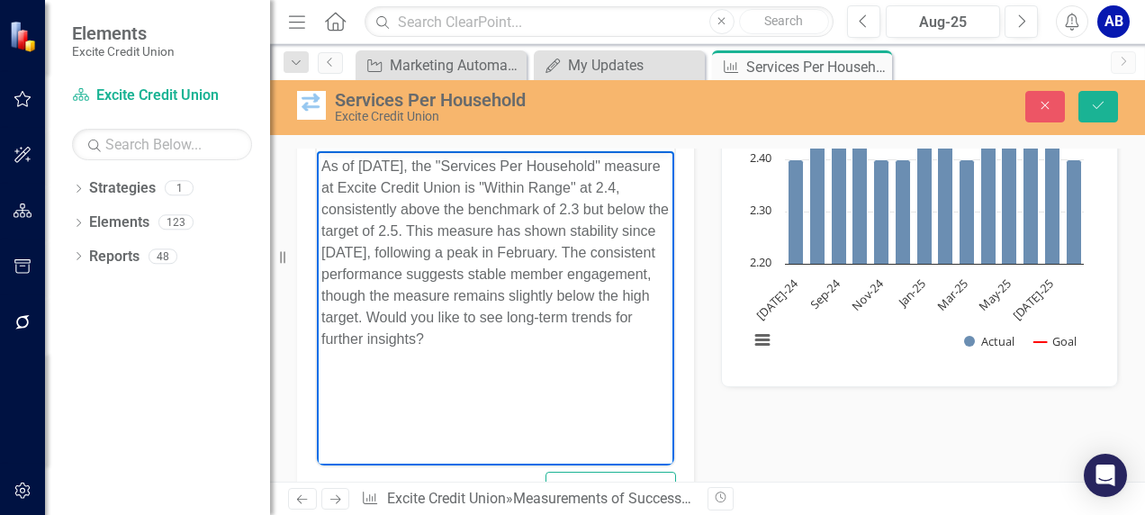
drag, startPoint x: 569, startPoint y: 313, endPoint x: 596, endPoint y: 330, distance: 32.0
click at [600, 341] on p "As of [DATE], the "Services Per Household" measure at Excite Credit Union is "W…" at bounding box center [495, 253] width 348 height 194
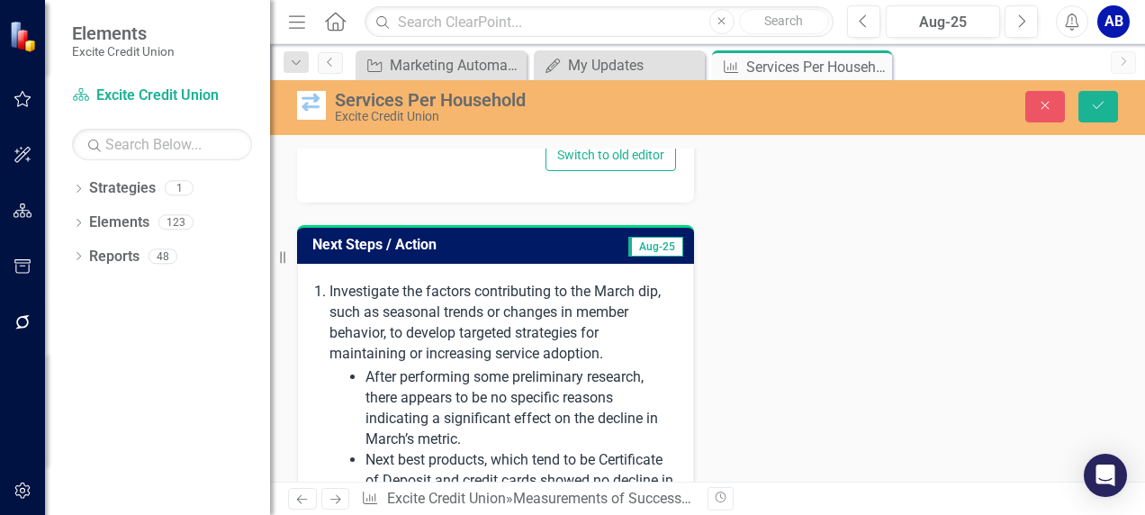
scroll to position [479, 0]
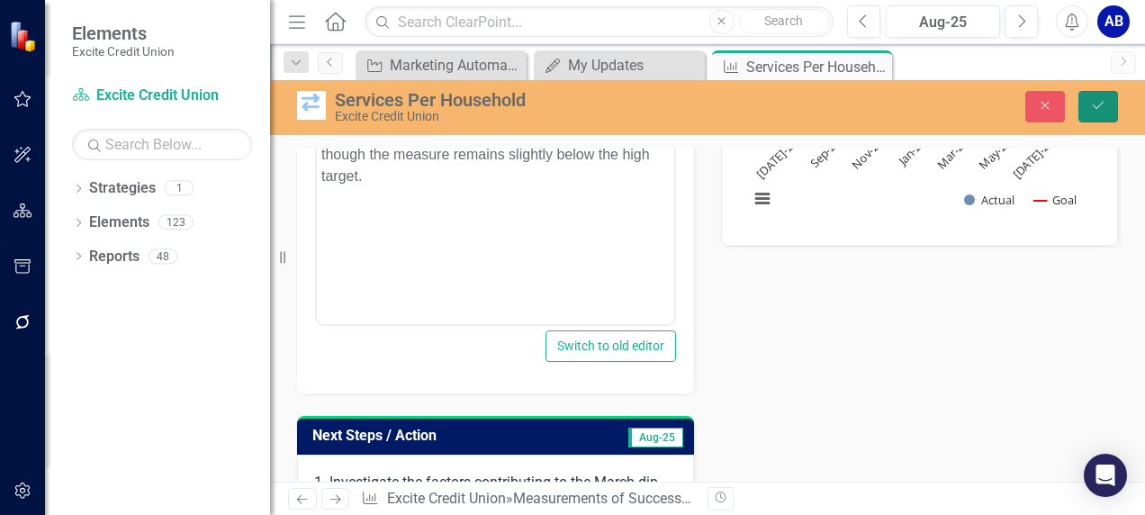
click at [1101, 107] on icon "Save" at bounding box center [1098, 105] width 16 height 13
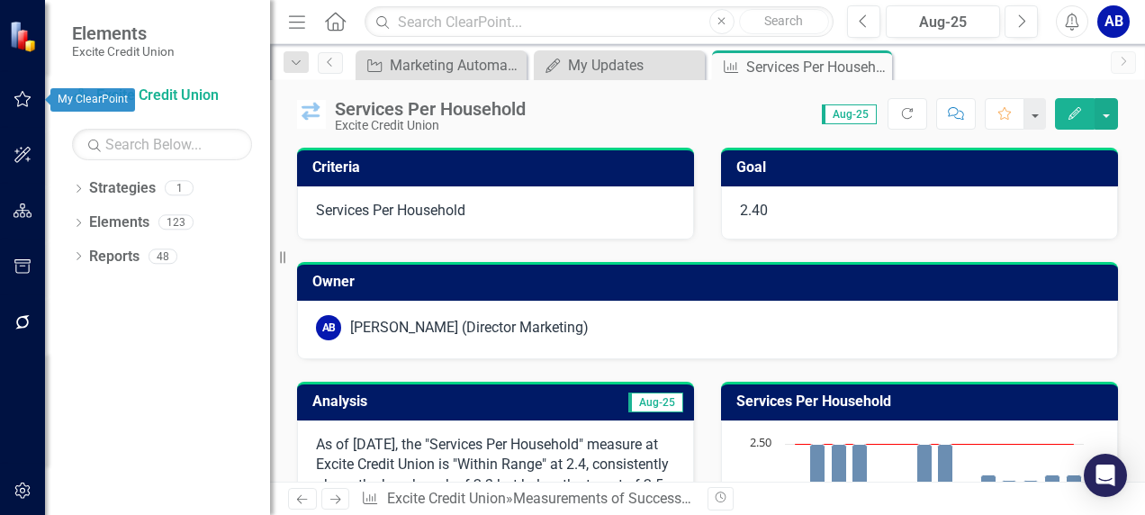
click at [32, 99] on button "button" at bounding box center [23, 100] width 40 height 38
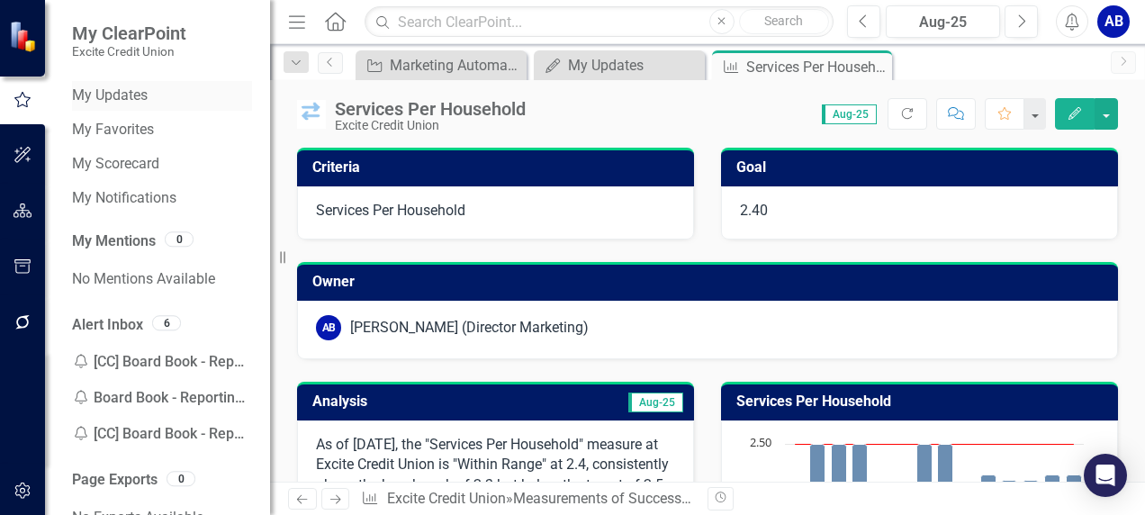
click at [128, 94] on link "My Updates" at bounding box center [162, 95] width 180 height 21
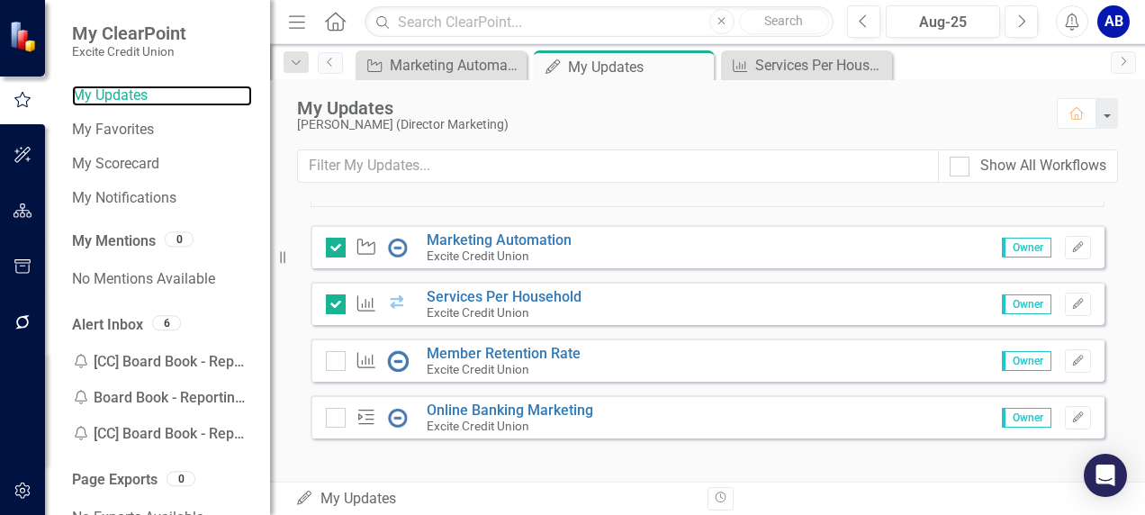
scroll to position [232, 0]
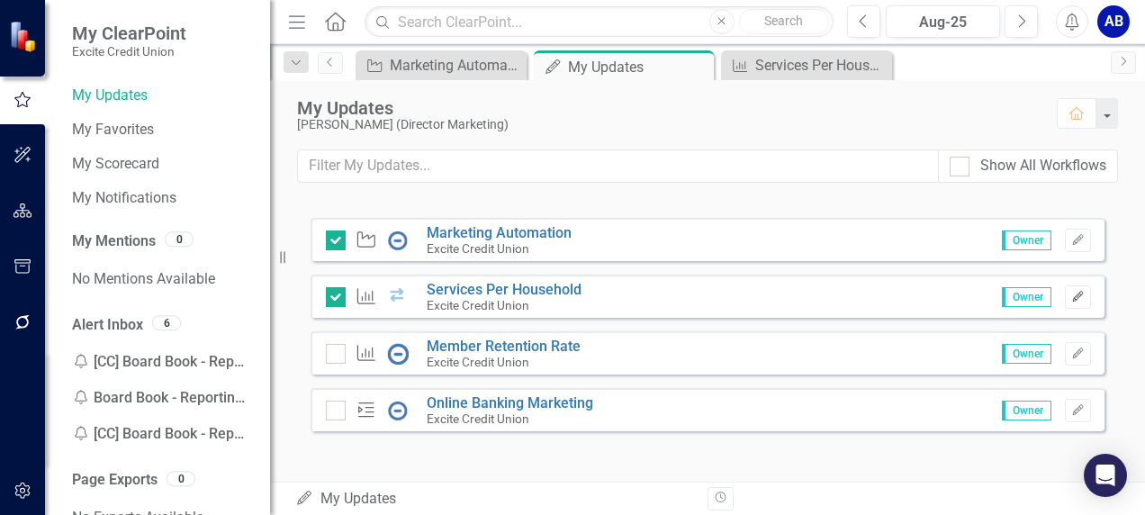
click at [1071, 292] on icon "Edit" at bounding box center [1077, 297] width 13 height 11
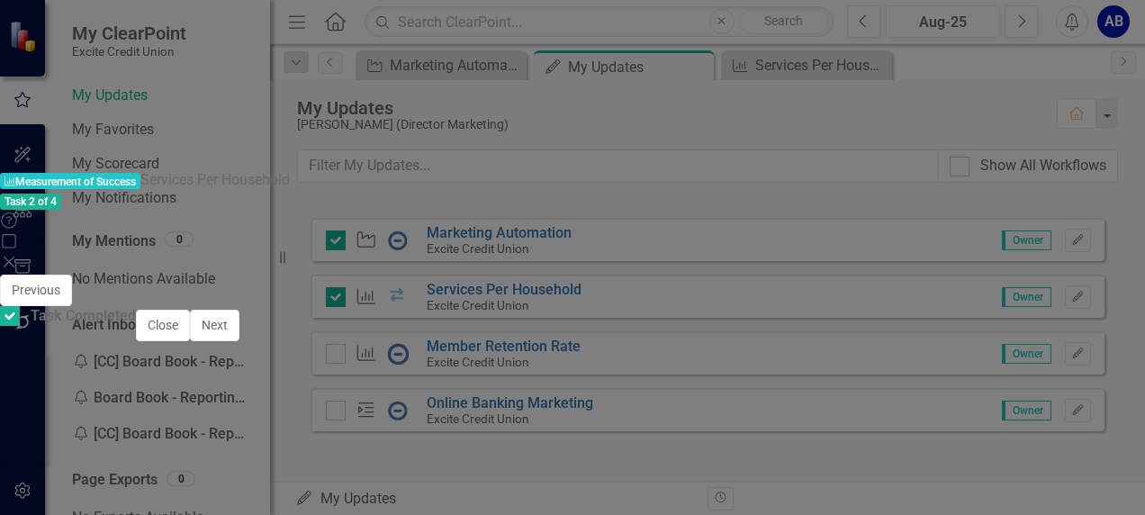
scroll to position [785, 0]
click at [211, 410] on p "3. Monitor and analyze ongoing performance data to swiftly address any emerging…" at bounding box center [293, 432] width 494 height 45
click at [208, 410] on p "3. Monitor and analyze ongoing performance data to swiftly address any emerging…" at bounding box center [293, 432] width 494 height 45
click at [218, 455] on p "or challenges, ensuring the measure remains within or above target." at bounding box center [293, 469] width 494 height 28
click at [359, 410] on p "3. Monitor and analyze ongoing performance data to swiftly address any emerging…" at bounding box center [293, 432] width 494 height 45
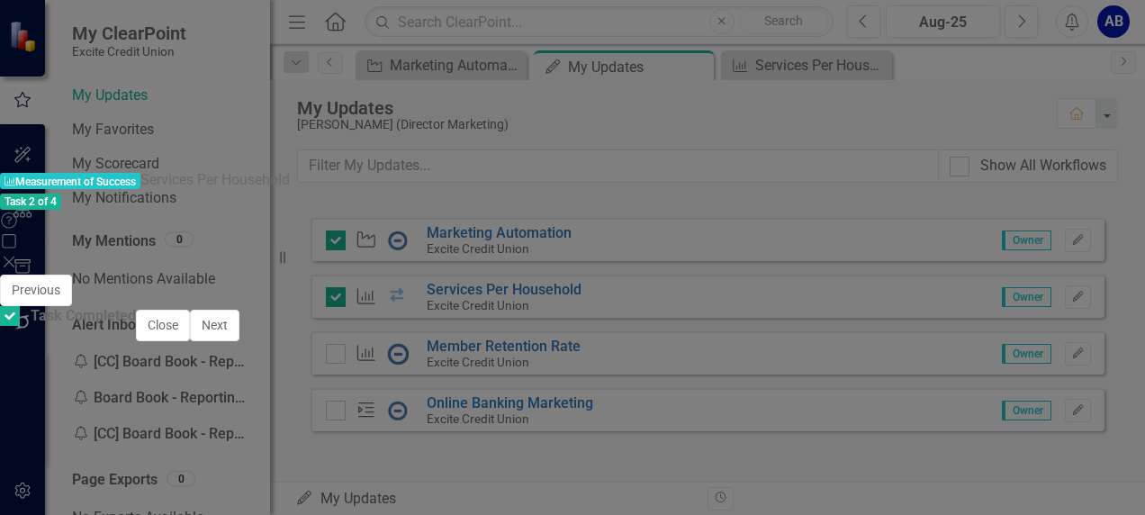
click at [359, 410] on p "3. Monitor and analyze ongoing performance data to swiftly address any emerging…" at bounding box center [293, 432] width 494 height 45
click at [349, 424] on span "Aug-25" at bounding box center [321, 434] width 55 height 20
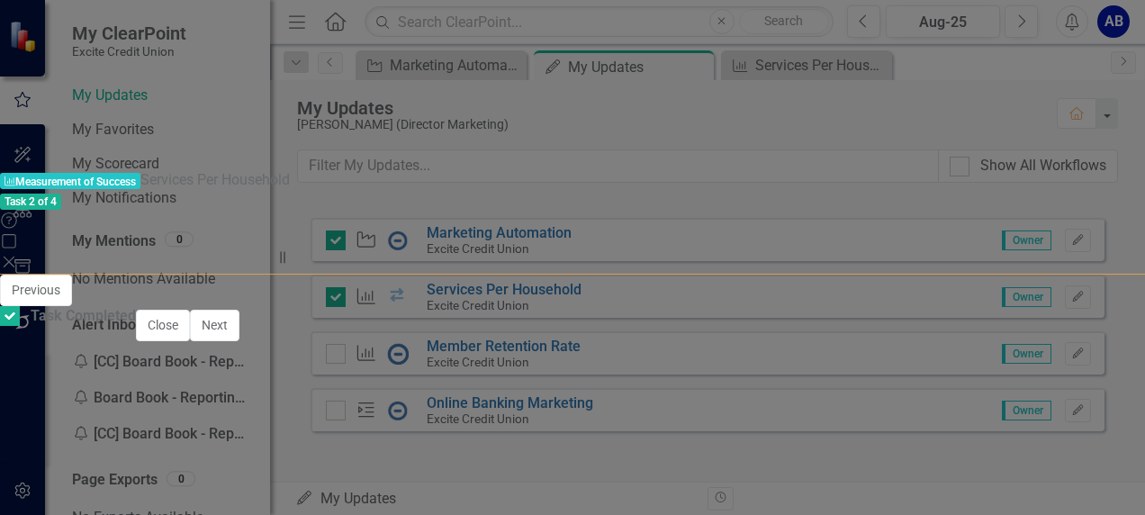
click at [349, 424] on span "Aug-25" at bounding box center [321, 434] width 55 height 20
click at [301, 409] on p "3. Monitor and analyze ongoing performance data to swiftly address any emerging…" at bounding box center [292, 419] width 483 height 43
click at [348, 471] on p "3. Monitor and analyze ongoing performance data to swiftly address any emerging…" at bounding box center [292, 444] width 483 height 65
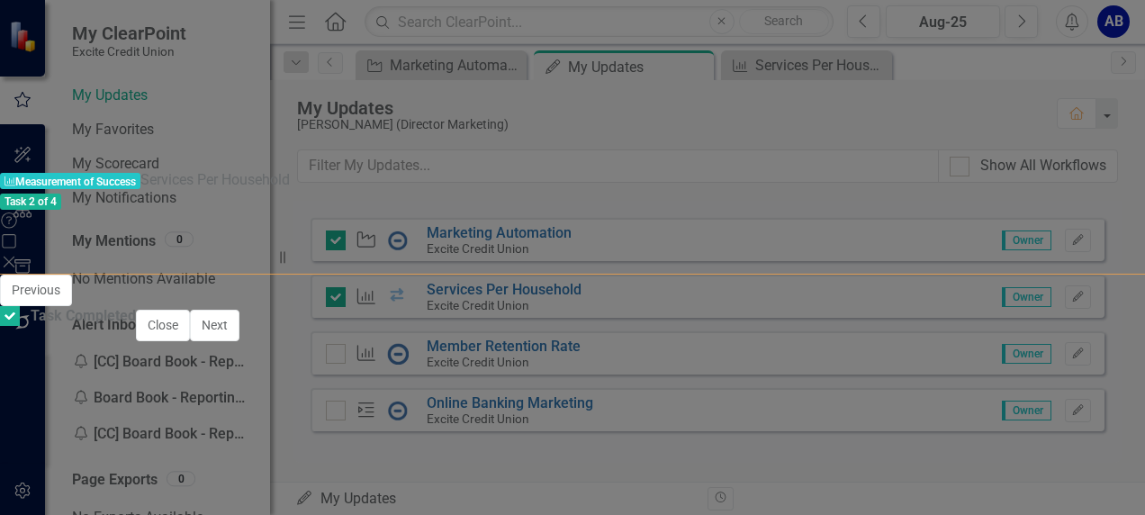
scroll to position [364, 0]
click at [231, 469] on p "3. Monitor and analyze ongoing performance data to swiftly address any emerging…" at bounding box center [292, 444] width 483 height 65
drag, startPoint x: 126, startPoint y: 462, endPoint x: 157, endPoint y: 458, distance: 30.9
click at [157, 458] on p "3. Monitor and analyze ongoing performance data to swiftly address any emerging…" at bounding box center [292, 444] width 483 height 65
click at [193, 468] on p "3. Monitor and analyze ongoing performance data to swiftly address any emerging…" at bounding box center [292, 444] width 483 height 65
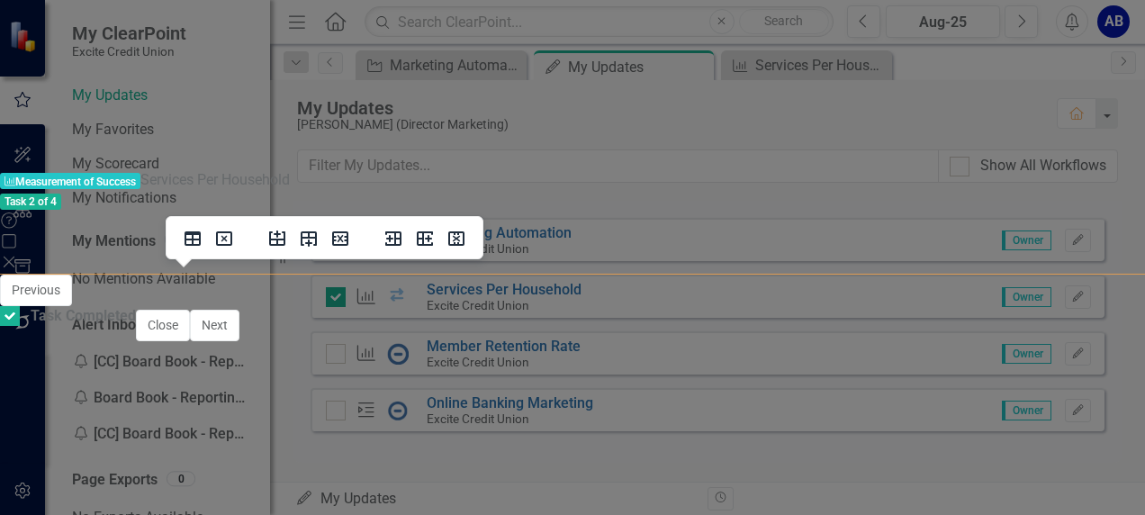
scroll to position [378, 0]
click at [327, 513] on body "Investigate the factors contributing to the March dip, such as seasonal trends …" at bounding box center [293, 213] width 492 height 637
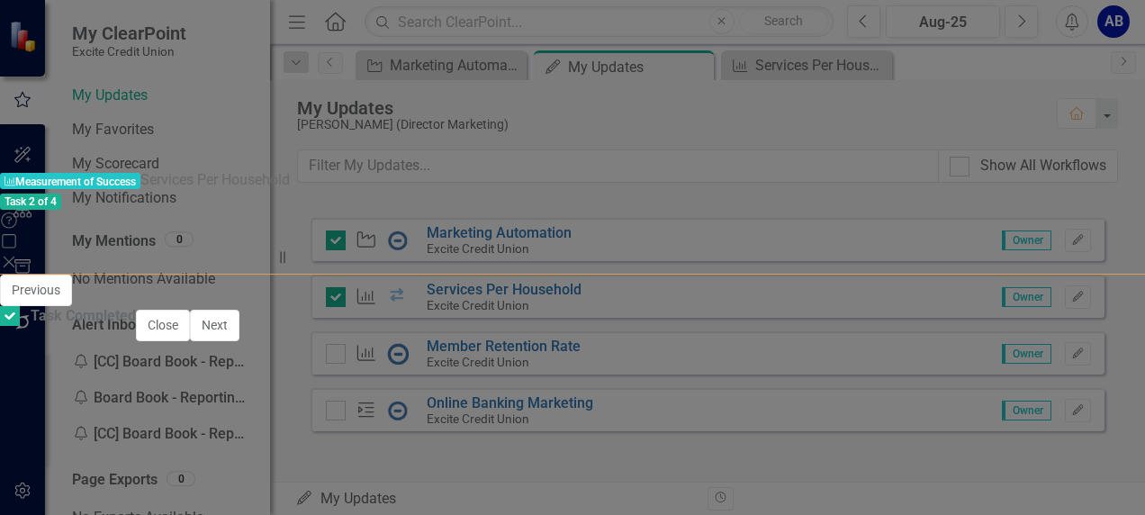
click at [209, 432] on p "3. Monitor and analyze ongoing performance data to swiftly address any emerging…" at bounding box center [292, 399] width 483 height 65
drag, startPoint x: 210, startPoint y: 445, endPoint x: 182, endPoint y: 441, distance: 28.3
click at [182, 432] on p "3. Monitor and analyze ongoing performance data to swiftly address any emerging…" at bounding box center [292, 389] width 483 height 86
click at [233, 432] on p "3. Monitor and analyze ongoing performance data to swiftly address any emerging…" at bounding box center [292, 389] width 483 height 86
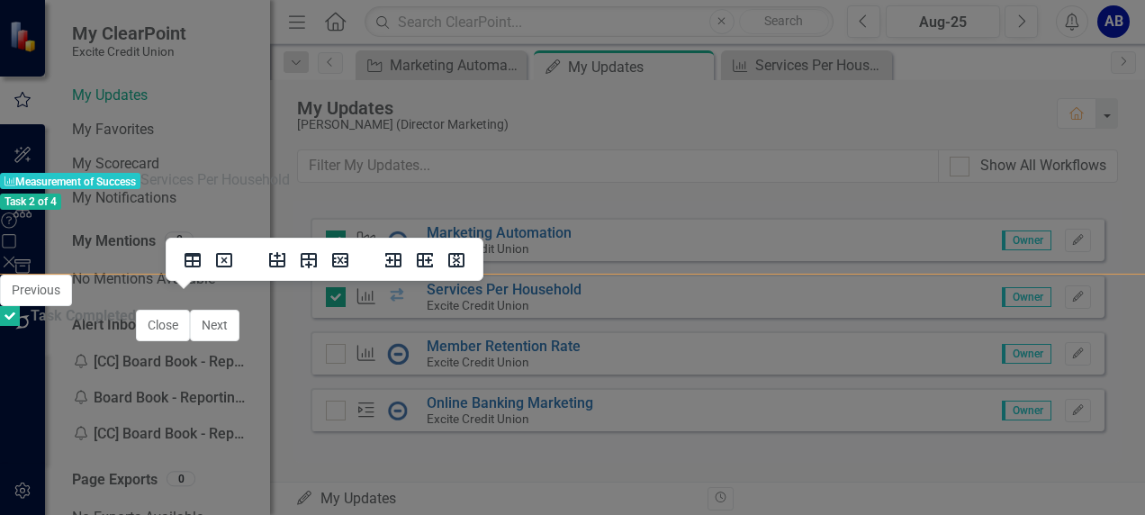
click at [95, 458] on td "Deposit and Loan Products by HH ME" at bounding box center [159, 436] width 214 height 44
drag, startPoint x: 103, startPoint y: 510, endPoint x: 53, endPoint y: 505, distance: 50.7
click at [56, 442] on td "Deposi" at bounding box center [159, 430] width 214 height 22
click at [225, 259] on icon "Delete table" at bounding box center [224, 259] width 6 height 6
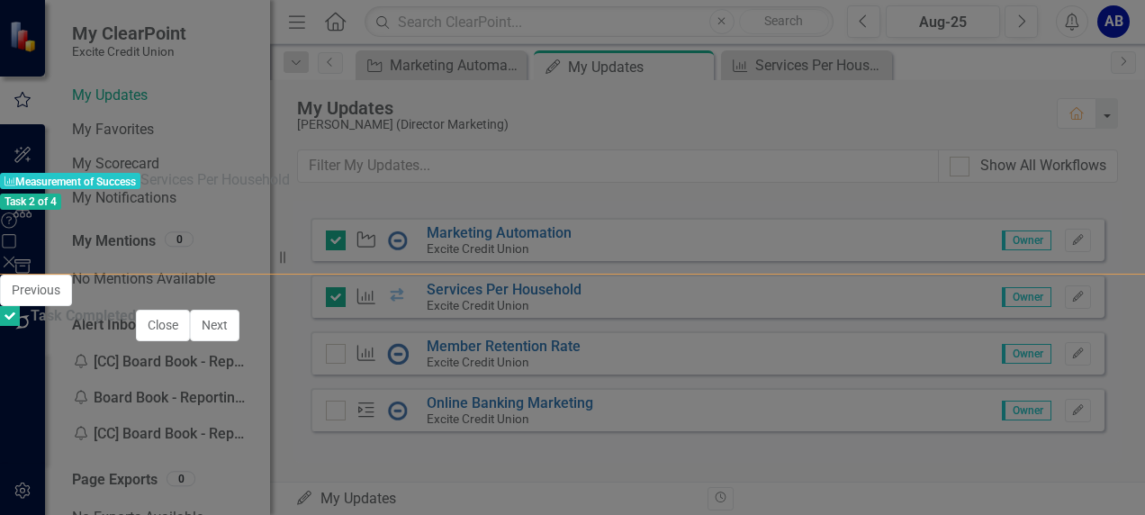
click at [1098, 292] on icon "Save" at bounding box center [1098, 298] width 16 height 13
click at [86, 170] on div "Measurement of Success Measurement of Success Services Per Household Task 2 of …" at bounding box center [572, 257] width 1145 height 174
click at [18, 255] on icon "Close" at bounding box center [9, 262] width 18 height 14
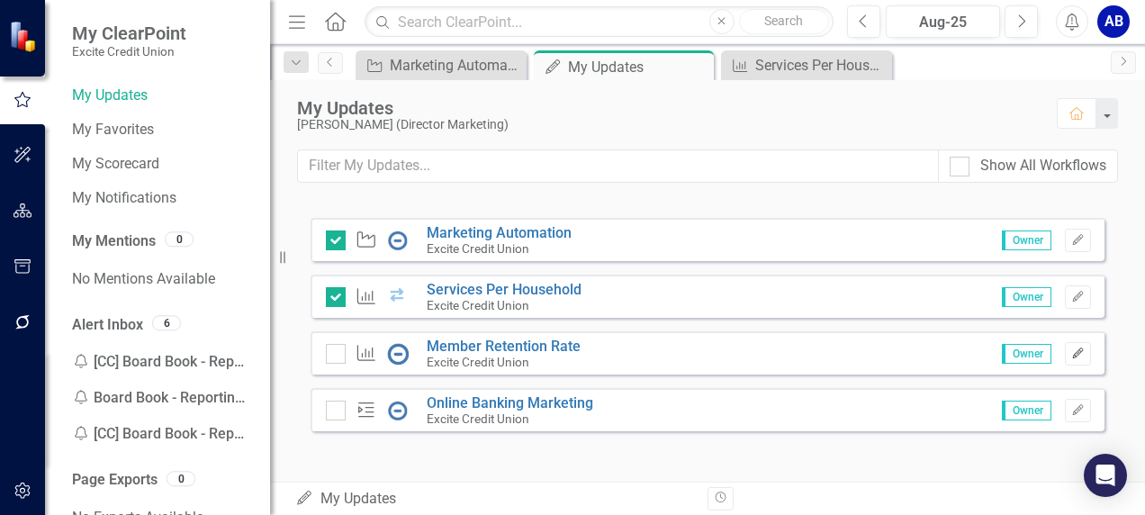
click at [1072, 348] on icon "button" at bounding box center [1077, 352] width 11 height 11
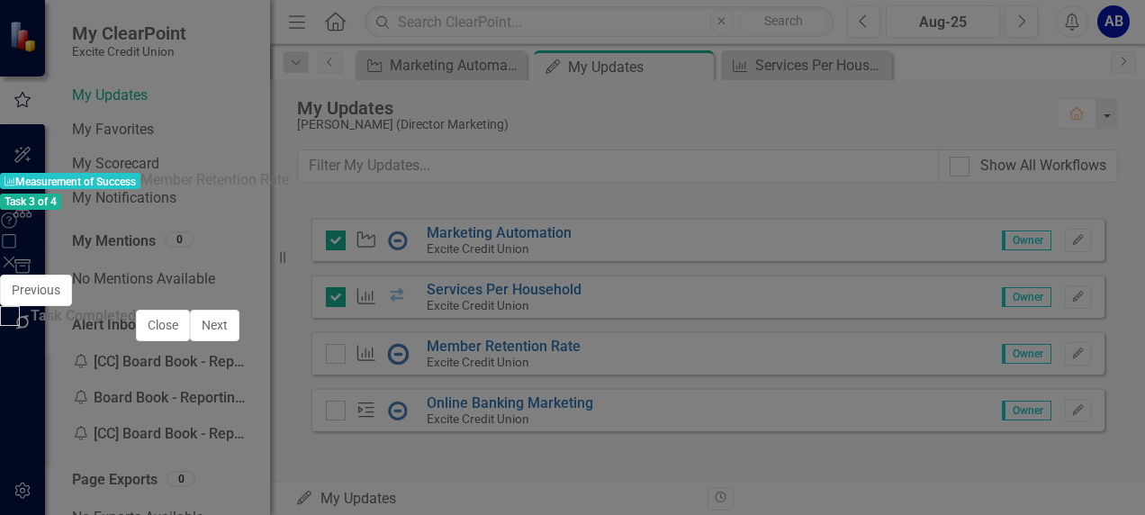
scroll to position [2214, 0]
click at [519, 454] on td at bounding box center [406, 464] width 226 height 21
type textarea "91.95"
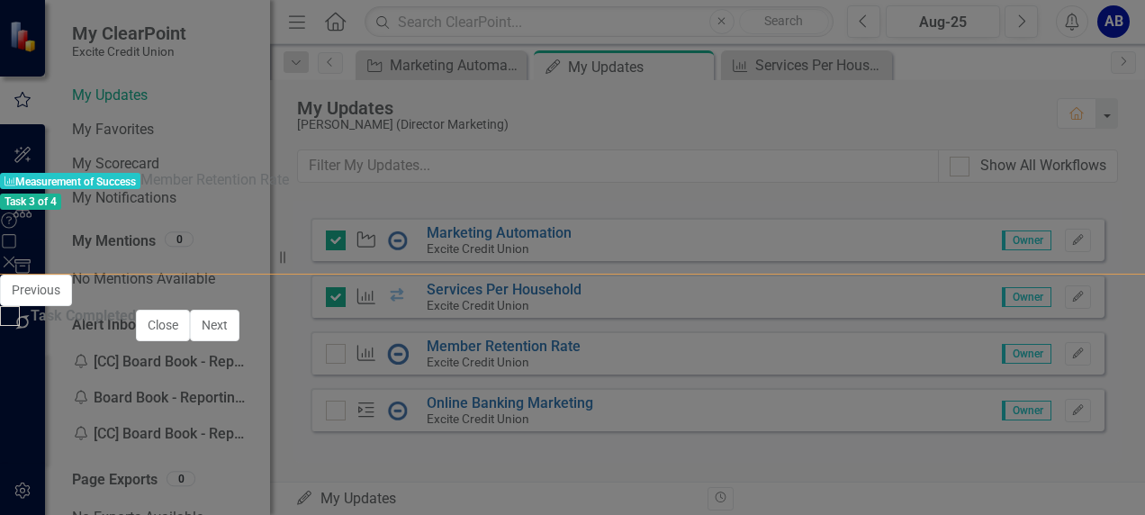
click at [1094, 292] on icon "Save" at bounding box center [1098, 298] width 16 height 13
click at [548, 342] on span "Aug-25" at bounding box center [520, 352] width 55 height 20
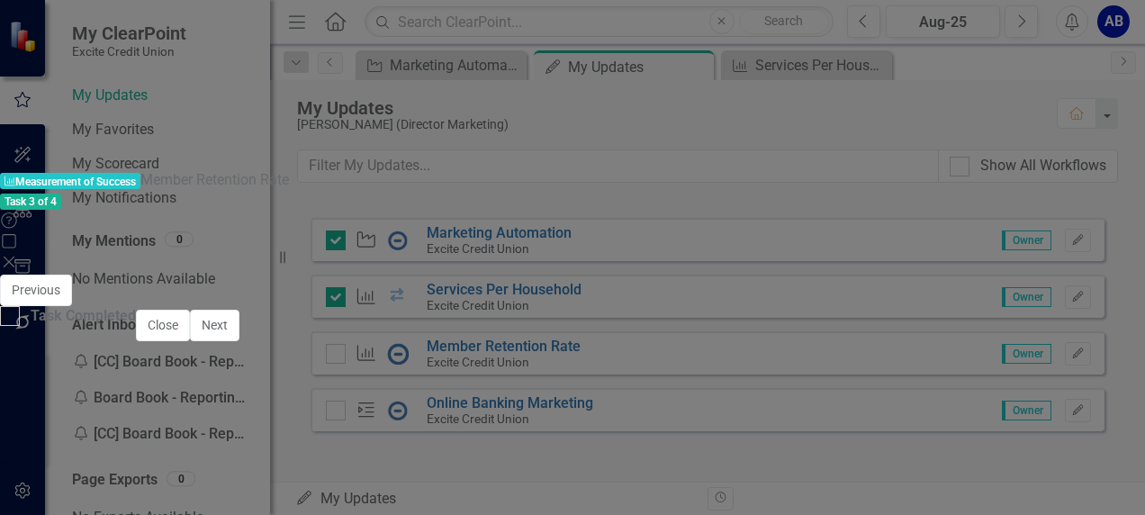
click at [548, 342] on span "Aug-25" at bounding box center [520, 352] width 55 height 20
click at [545, 346] on button "ClearPoint AI AI Assistant" at bounding box center [503, 357] width 83 height 23
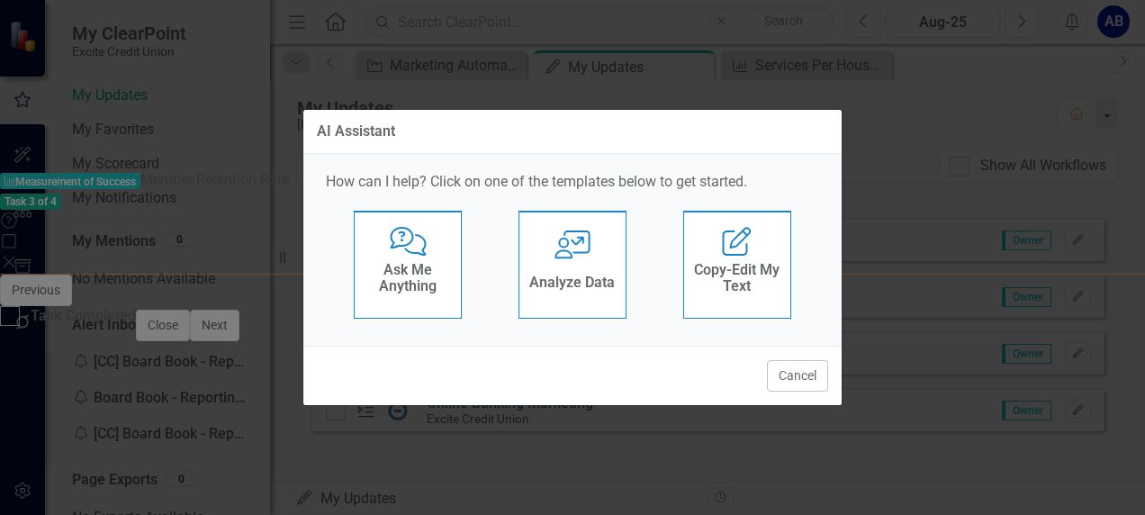
click at [597, 276] on h4 "Analyze Data" at bounding box center [571, 282] width 85 height 16
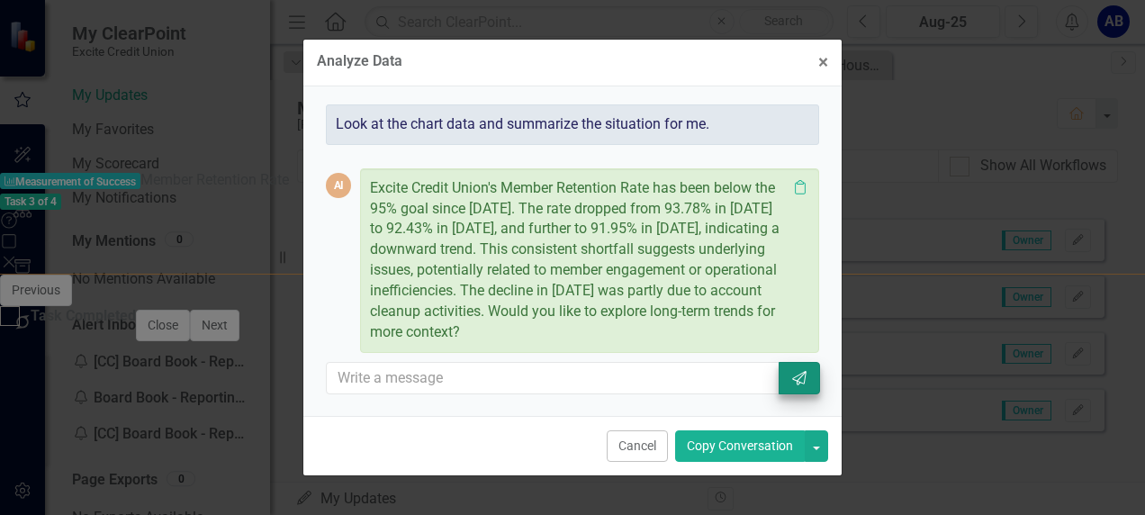
scroll to position [14, 0]
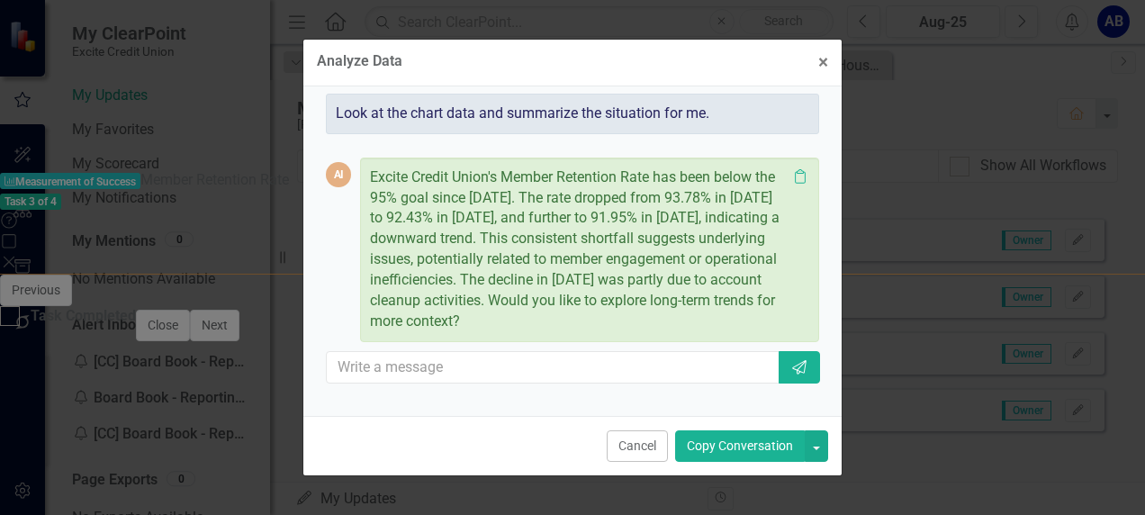
click at [434, 273] on p "Excite Credit Union's Member Retention Rate has been below the 95% goal since […" at bounding box center [578, 249] width 417 height 165
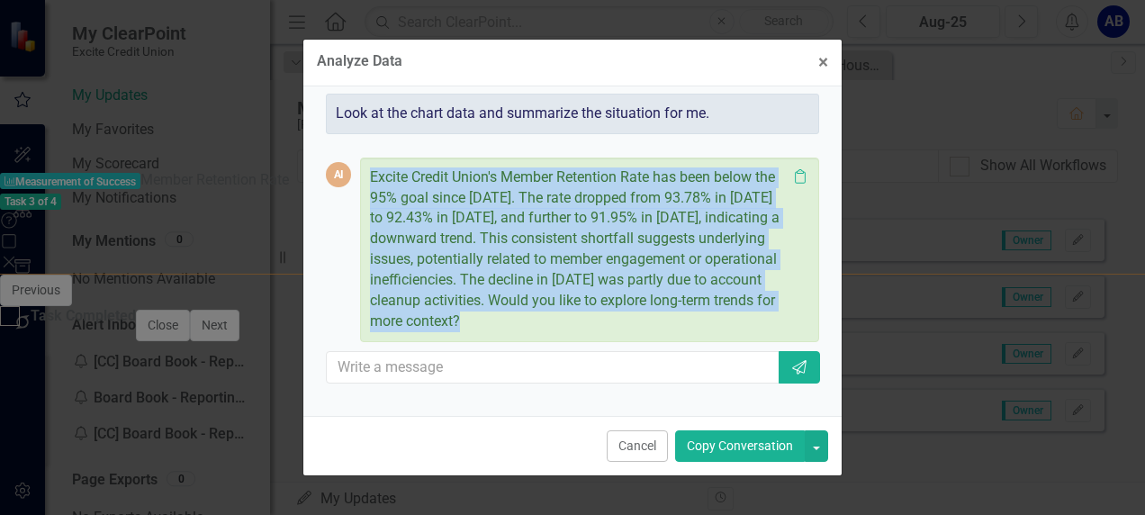
click at [468, 293] on p "Excite Credit Union's Member Retention Rate has been below the 95% goal since […" at bounding box center [578, 249] width 417 height 165
click at [660, 332] on p "Excite Credit Union's Member Retention Rate has been below the 95% goal since […" at bounding box center [578, 249] width 417 height 165
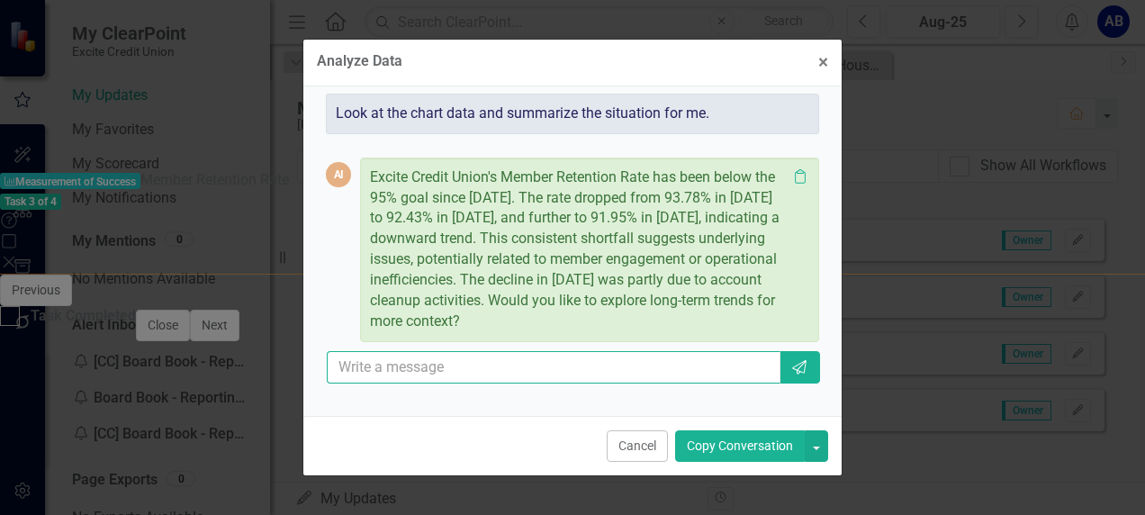
click at [760, 378] on input "text" at bounding box center [553, 367] width 453 height 33
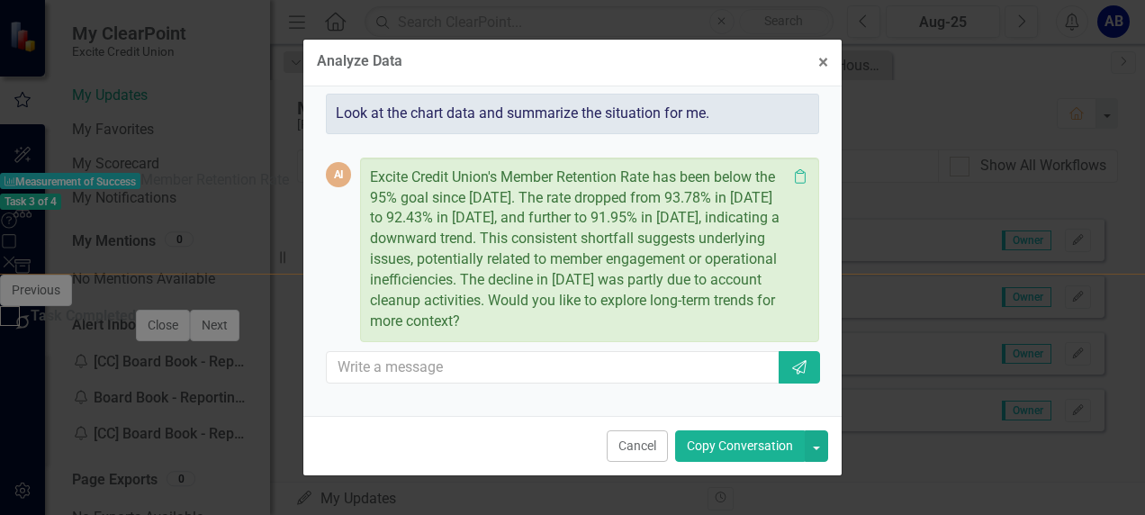
click at [768, 332] on p "Excite Credit Union's Member Retention Rate has been below the 95% goal since […" at bounding box center [578, 249] width 417 height 165
drag, startPoint x: 436, startPoint y: 272, endPoint x: 590, endPoint y: 273, distance: 154.8
click at [590, 273] on p "Excite Credit Union's Member Retention Rate has been below the 95% goal since […" at bounding box center [578, 249] width 417 height 165
drag, startPoint x: 586, startPoint y: 274, endPoint x: 577, endPoint y: 293, distance: 20.9
click at [577, 293] on p "Excite Credit Union's Member Retention Rate has been below the 95% goal since […" at bounding box center [578, 249] width 417 height 165
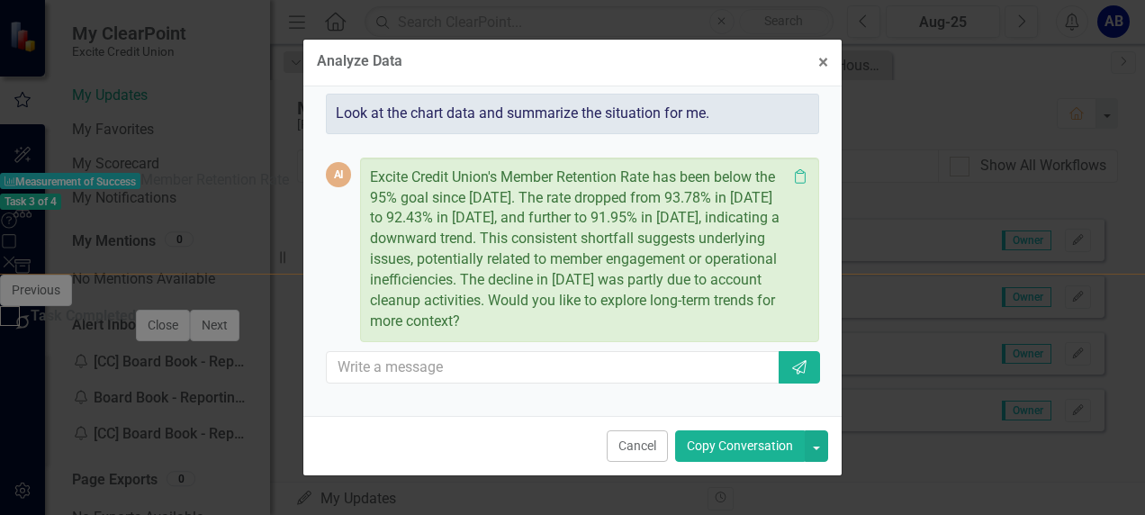
click at [434, 274] on p "Excite Credit Union's Member Retention Rate has been below the 95% goal since […" at bounding box center [578, 249] width 417 height 165
click at [761, 446] on button "Copy Conversation" at bounding box center [740, 445] width 130 height 31
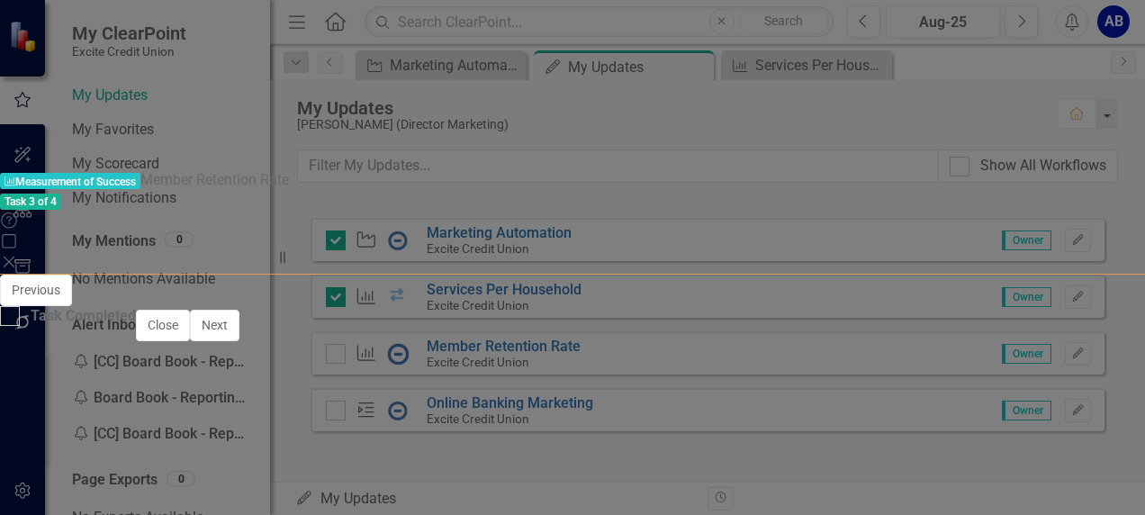
drag, startPoint x: 56, startPoint y: 561, endPoint x: 199, endPoint y: 537, distance: 145.0
click at [205, 514] on p "Excite Credit Union's Member Retention Rate has been below the 95% goal since […" at bounding box center [292, 518] width 483 height 151
click at [211, 514] on p "Excite Credit Union's Member Retention Rate has been below the 95% goal since […" at bounding box center [292, 518] width 483 height 151
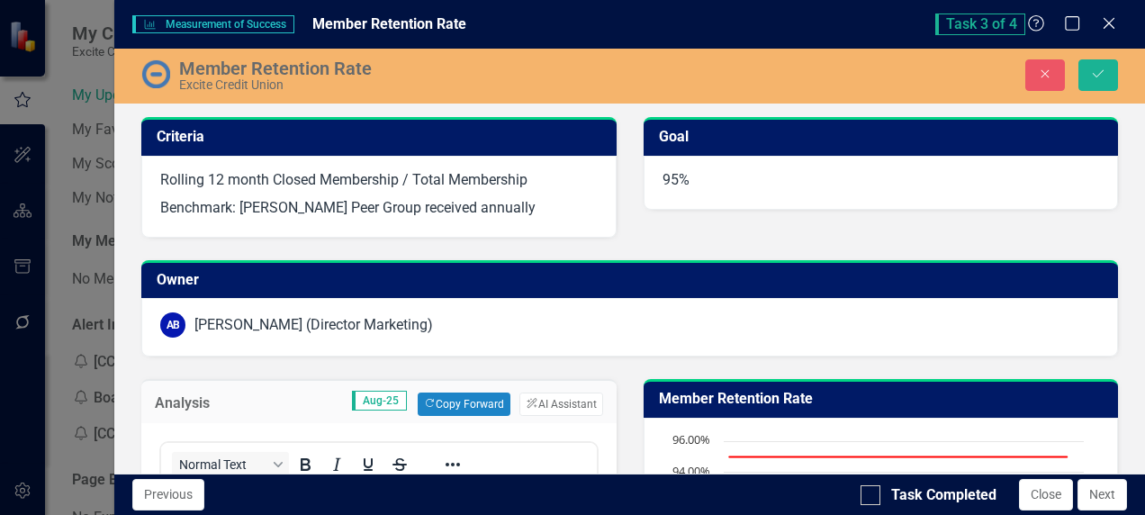
scroll to position [272, 0]
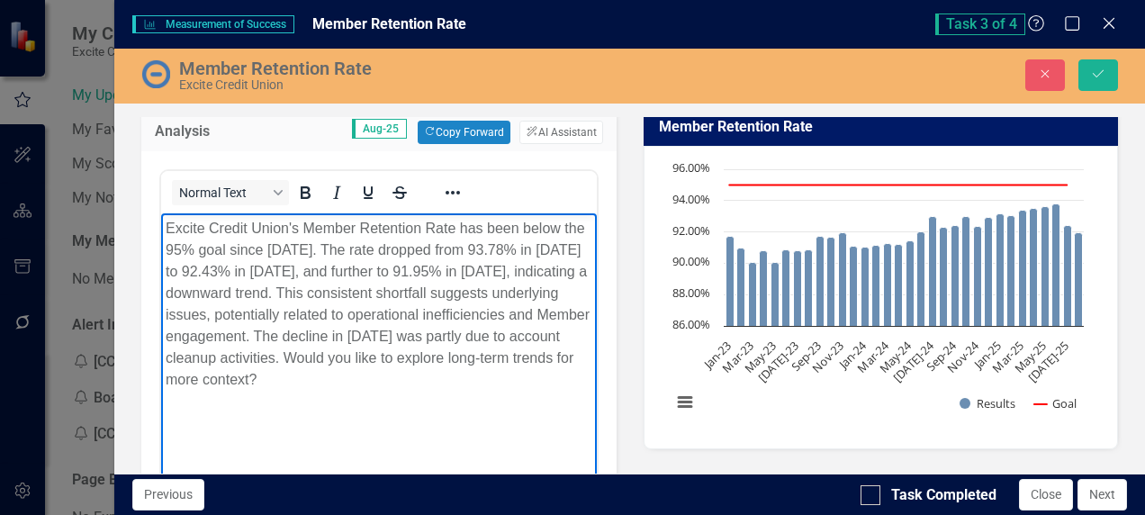
drag, startPoint x: 535, startPoint y: 353, endPoint x: 558, endPoint y: 377, distance: 33.1
click at [558, 377] on p "Excite Credit Union's Member Retention Rate has been below the 95% goal since O…" at bounding box center [379, 304] width 426 height 173
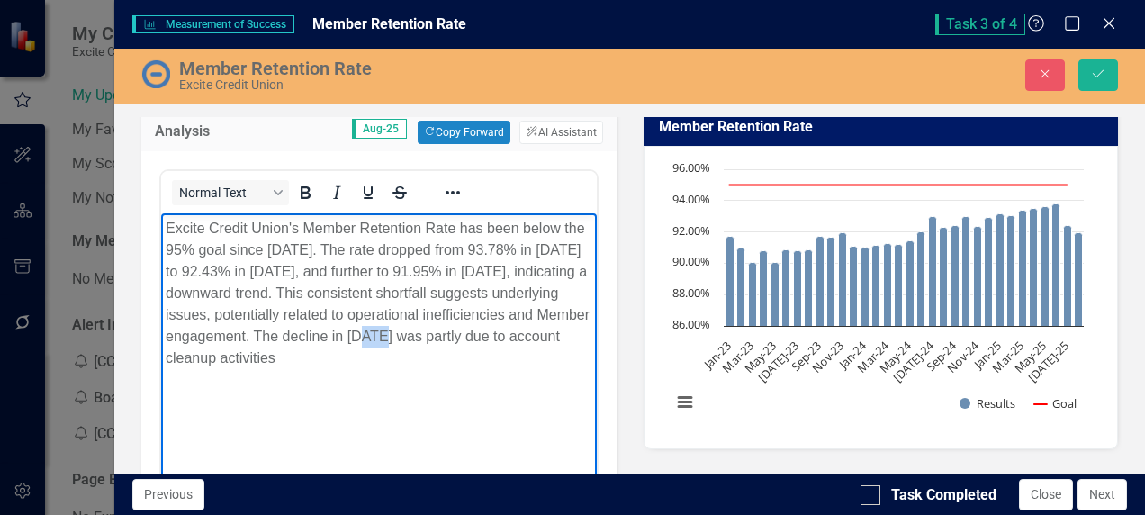
drag, startPoint x: 505, startPoint y: 331, endPoint x: 525, endPoint y: 328, distance: 20.0
click at [525, 329] on p "Excite Credit Union's Member Retention Rate has been below the 95% goal since O…" at bounding box center [379, 293] width 426 height 151
drag, startPoint x: 166, startPoint y: 357, endPoint x: 319, endPoint y: 559, distance: 252.5
click at [166, 357] on p "Excite Credit Union's Member Retention Rate has been below the 95% goal since O…" at bounding box center [379, 293] width 426 height 151
click at [211, 355] on p "Excite Credit Union's Member Retention Rate has been below the 95% goal since O…" at bounding box center [379, 293] width 426 height 151
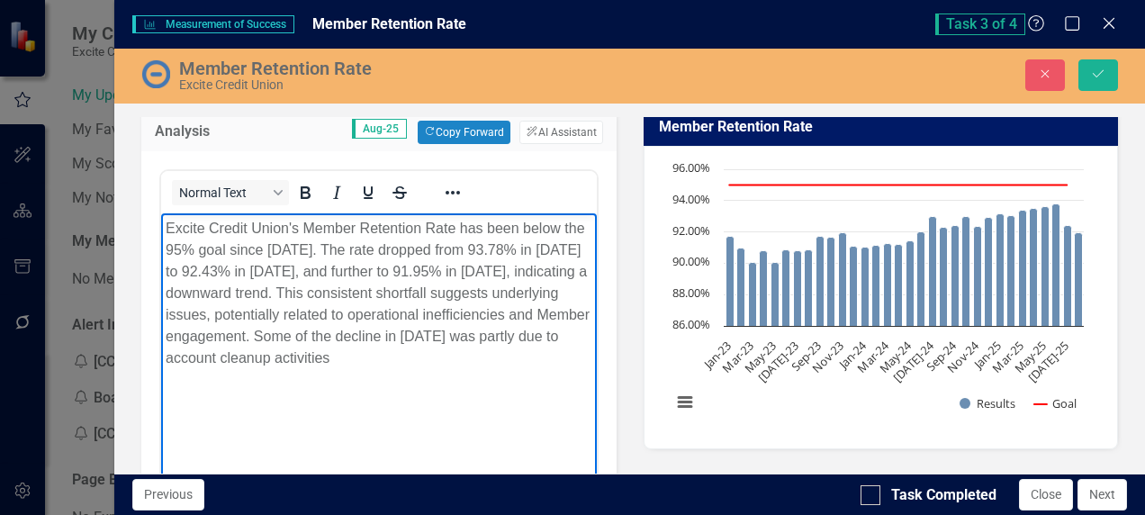
drag, startPoint x: 218, startPoint y: 356, endPoint x: 223, endPoint y: 376, distance: 20.5
click at [223, 376] on body "Excite Credit Union's Member Retention Rate has been below the 95% goal since O…" at bounding box center [378, 348] width 435 height 270
drag, startPoint x: 215, startPoint y: 359, endPoint x: 361, endPoint y: 347, distance: 146.2
click at [362, 353] on p "Excite Credit Union's Member Retention Rate has been below the 95% goal since O…" at bounding box center [379, 293] width 426 height 151
click at [530, 356] on p "Excite Credit Union's Member Retention Rate has been below the 95% goal since O…" at bounding box center [379, 293] width 426 height 151
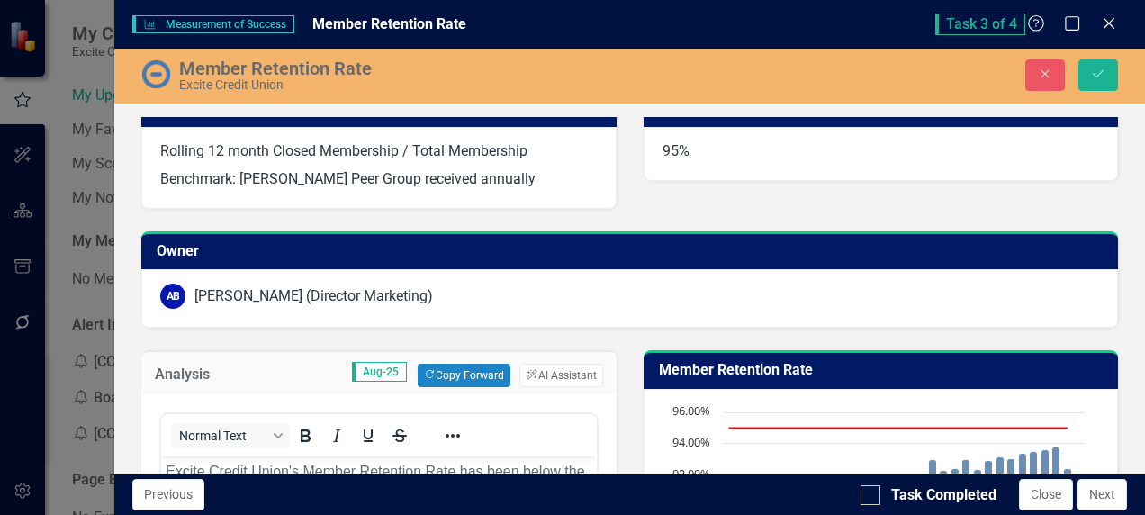
scroll to position [0, 0]
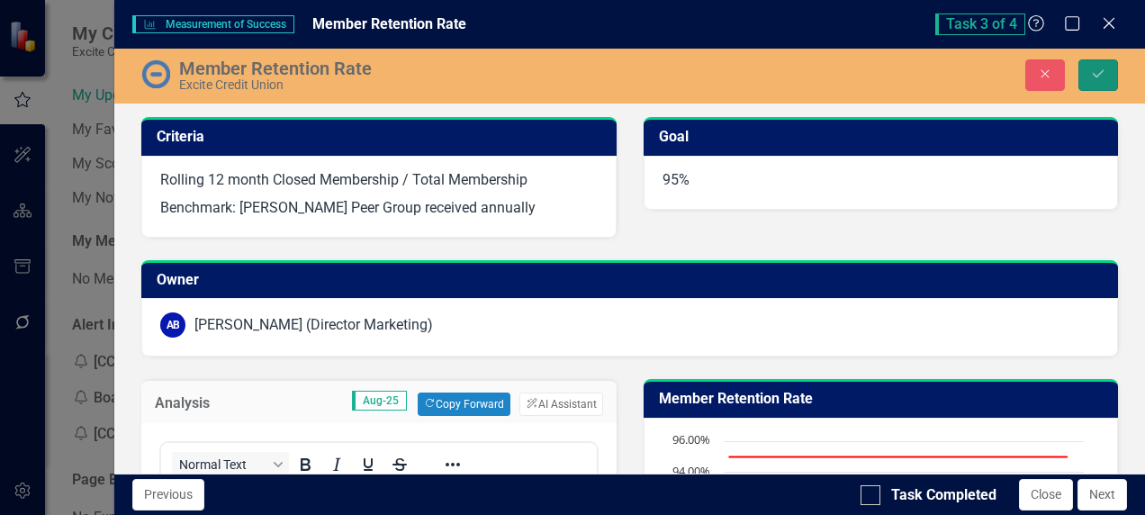
click at [1092, 77] on icon "Save" at bounding box center [1098, 73] width 16 height 13
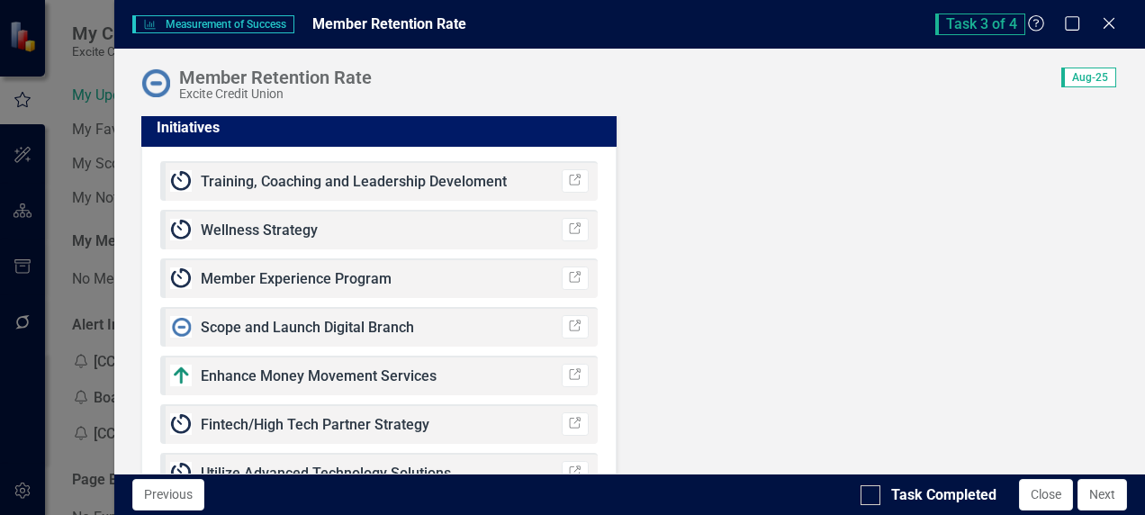
scroll to position [2234, 0]
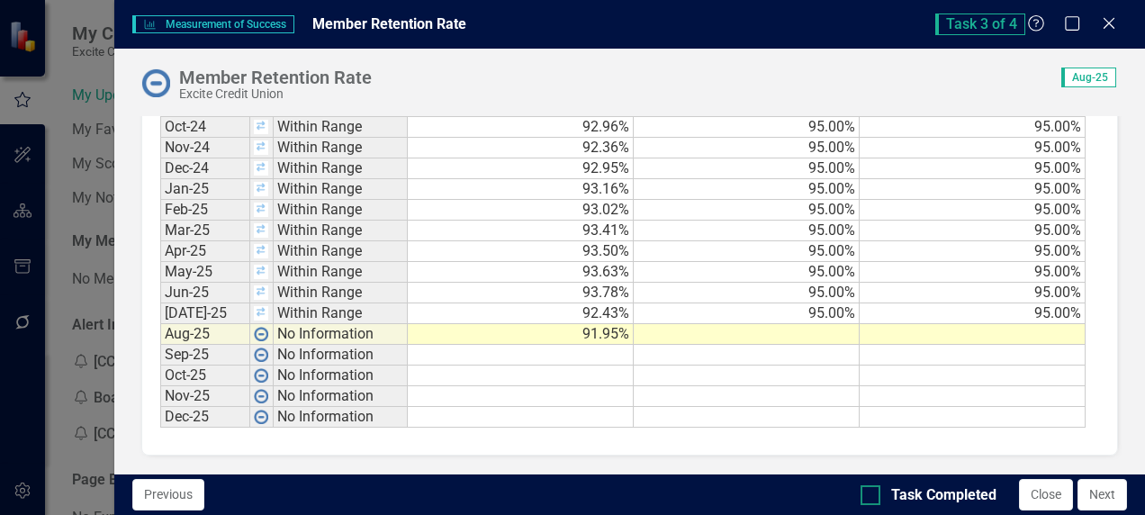
click at [875, 493] on div at bounding box center [870, 495] width 20 height 20
click at [872, 493] on input "Task Completed" at bounding box center [866, 491] width 12 height 12
checkbox input "true"
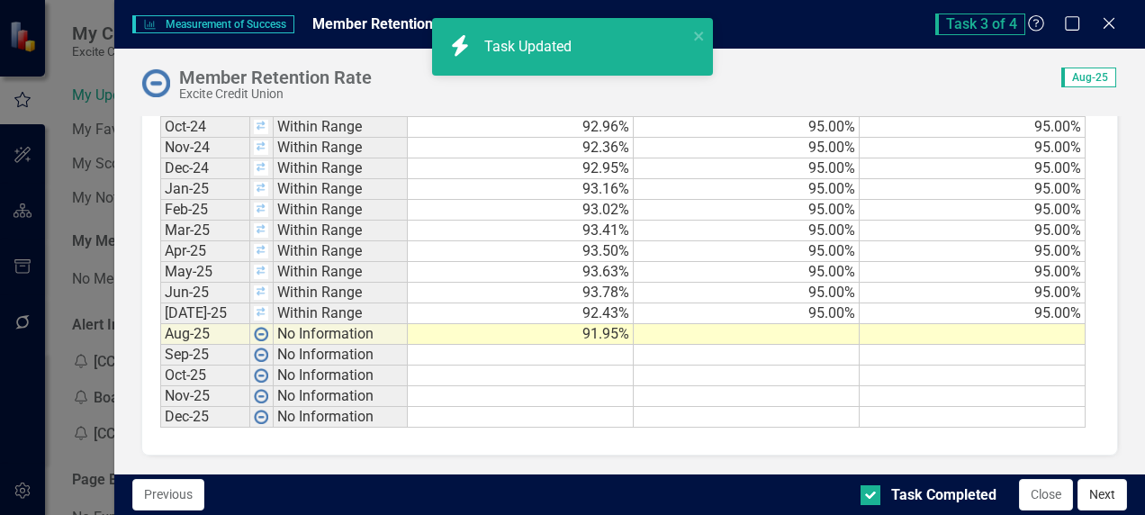
click at [1104, 492] on button "Next" at bounding box center [1101, 494] width 49 height 31
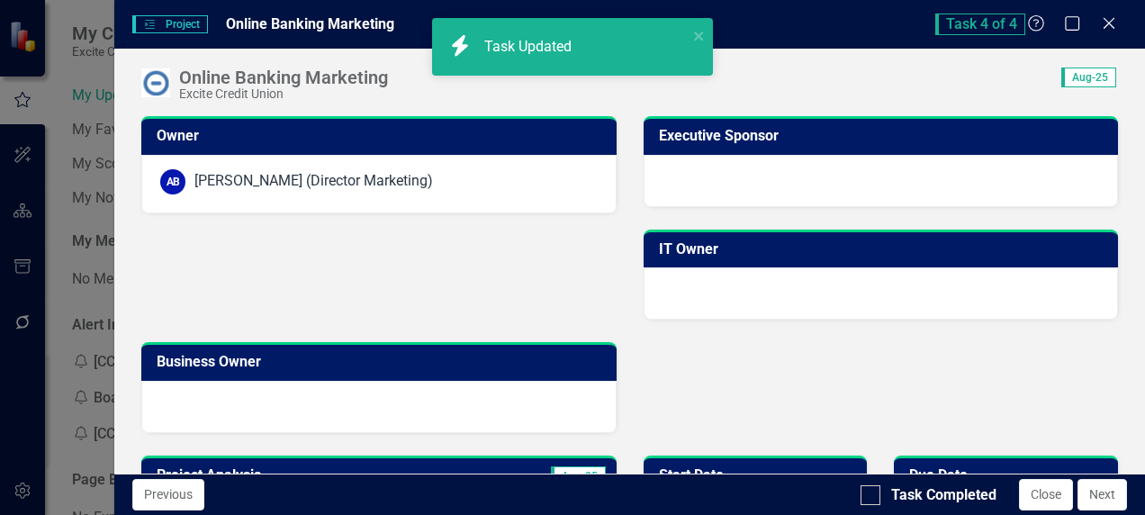
checkbox input "true"
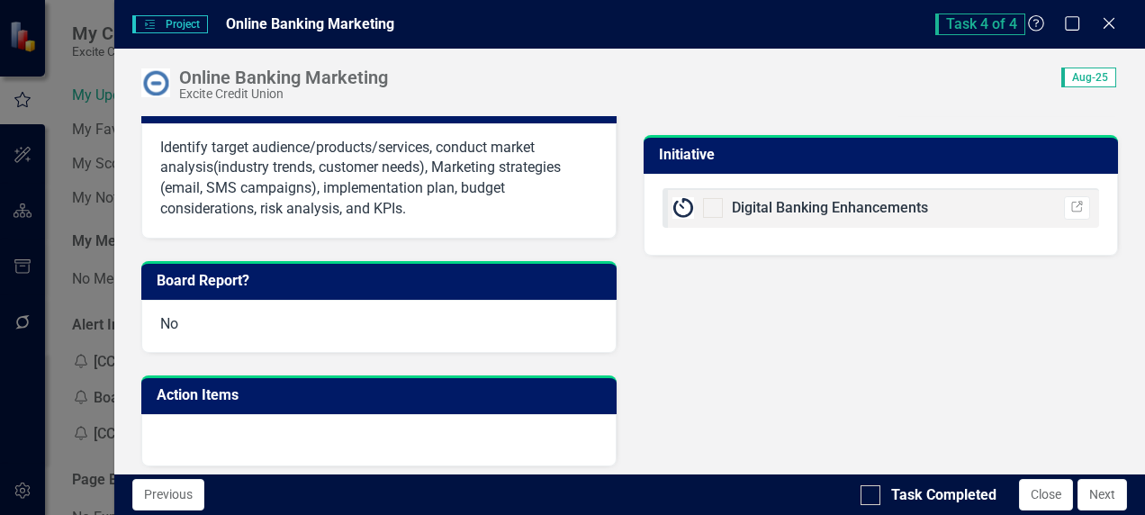
scroll to position [669, 0]
